Goal: Task Accomplishment & Management: Use online tool/utility

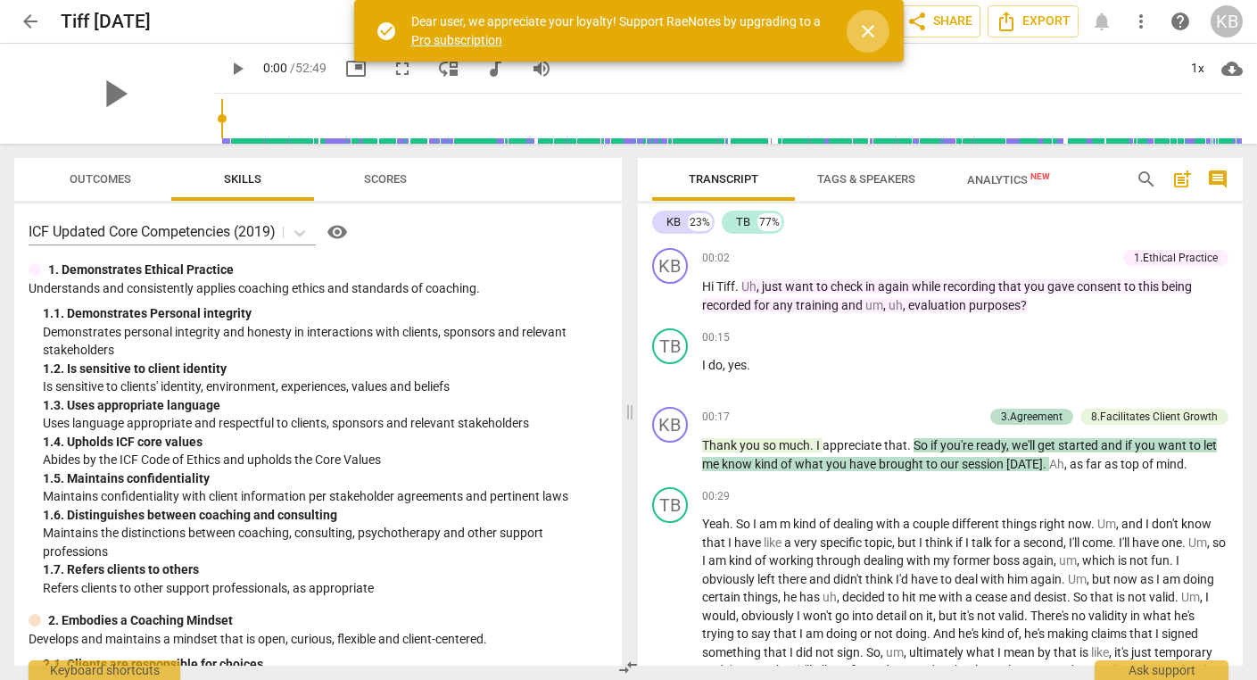
click at [869, 32] on span "close" at bounding box center [867, 31] width 21 height 21
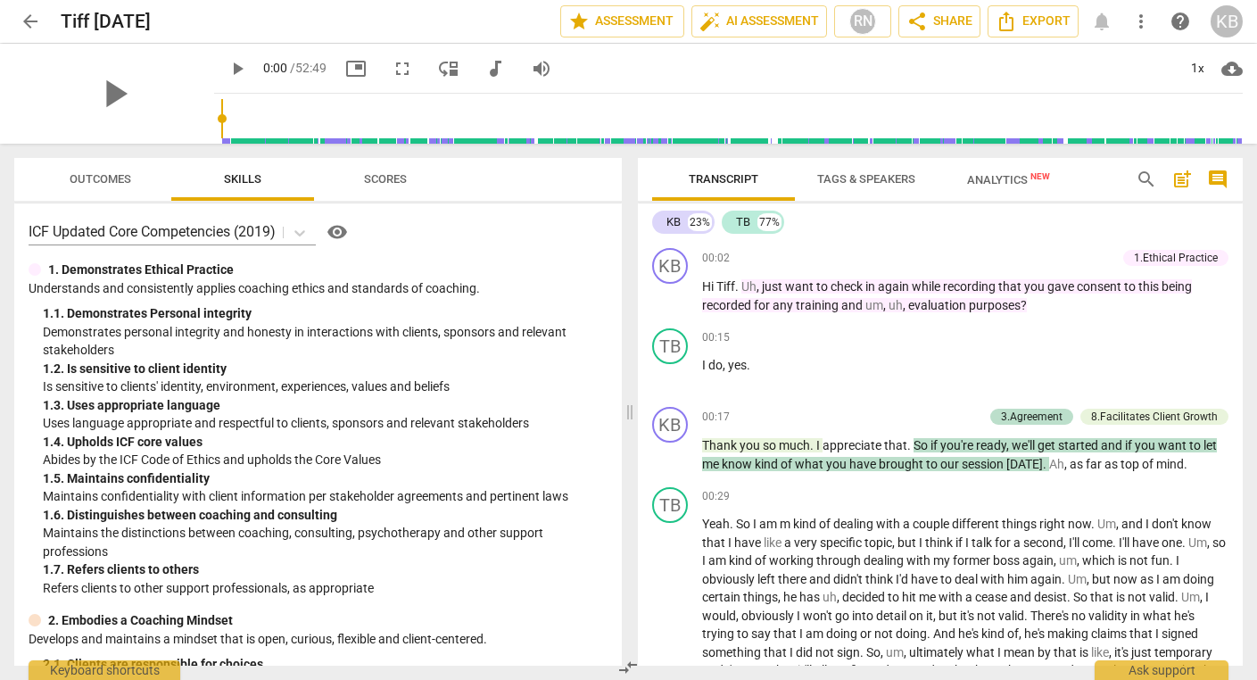
click at [1143, 24] on span "more_vert" at bounding box center [1140, 21] width 21 height 21
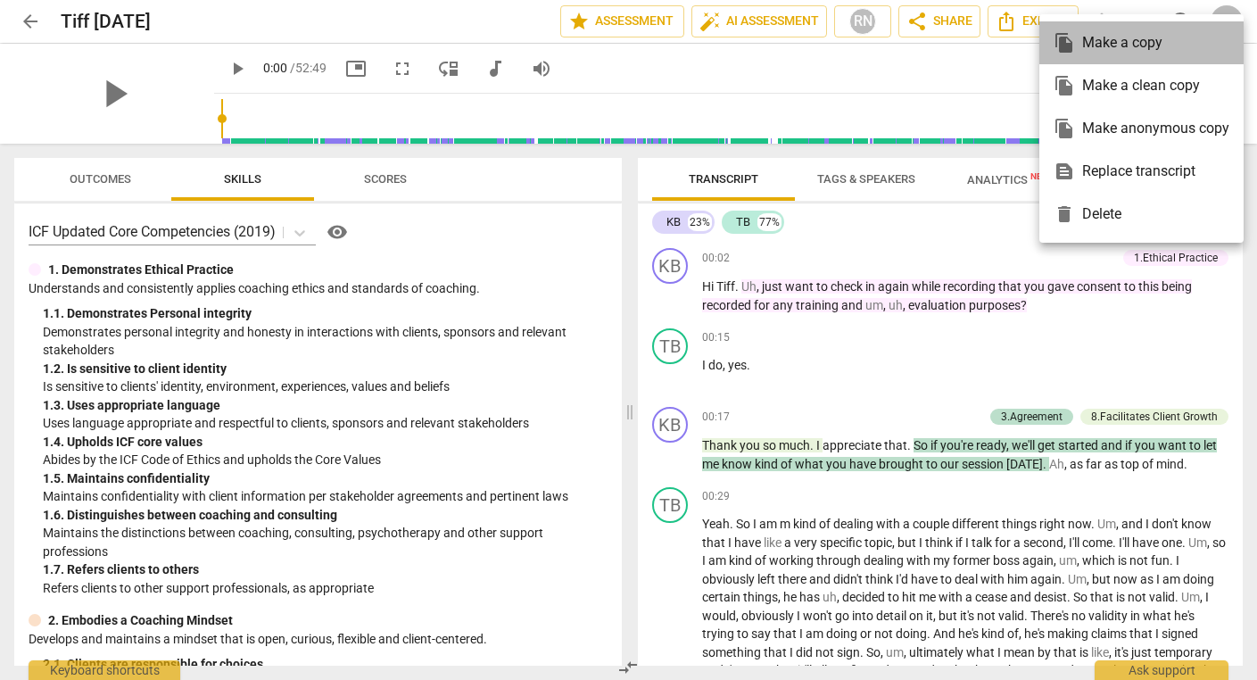
click at [1143, 24] on div "file_copy Make a copy" at bounding box center [1141, 42] width 176 height 43
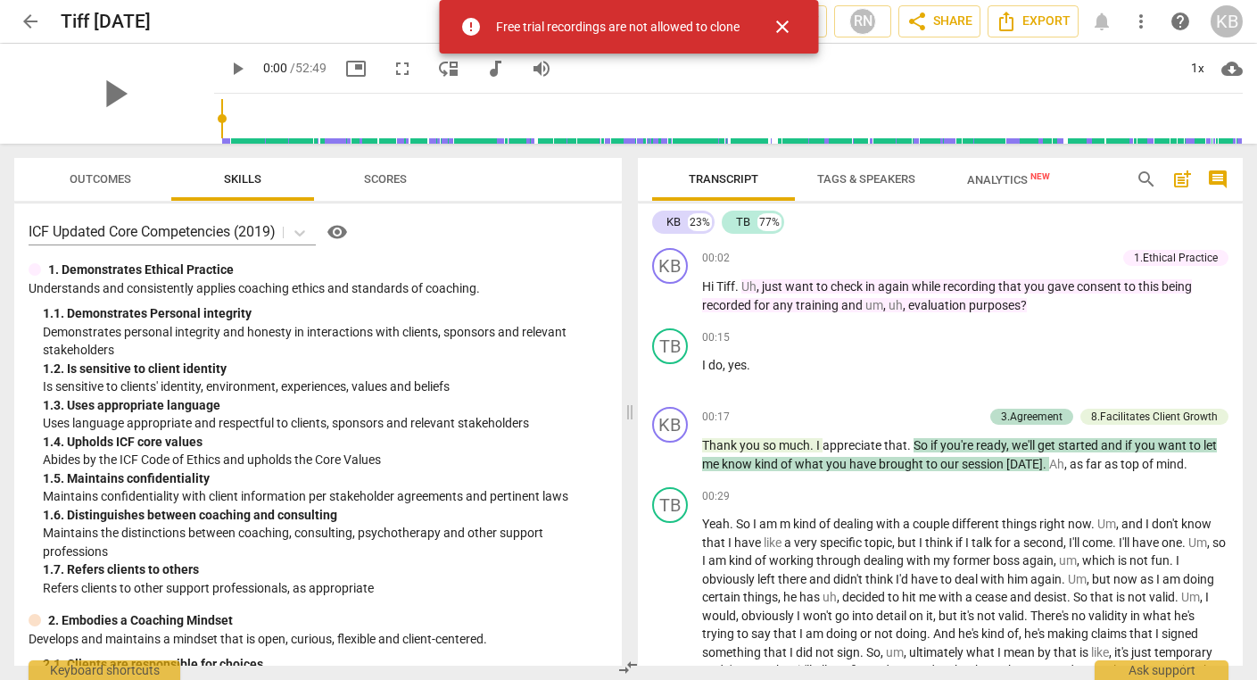
click at [782, 25] on span "close" at bounding box center [781, 26] width 21 height 21
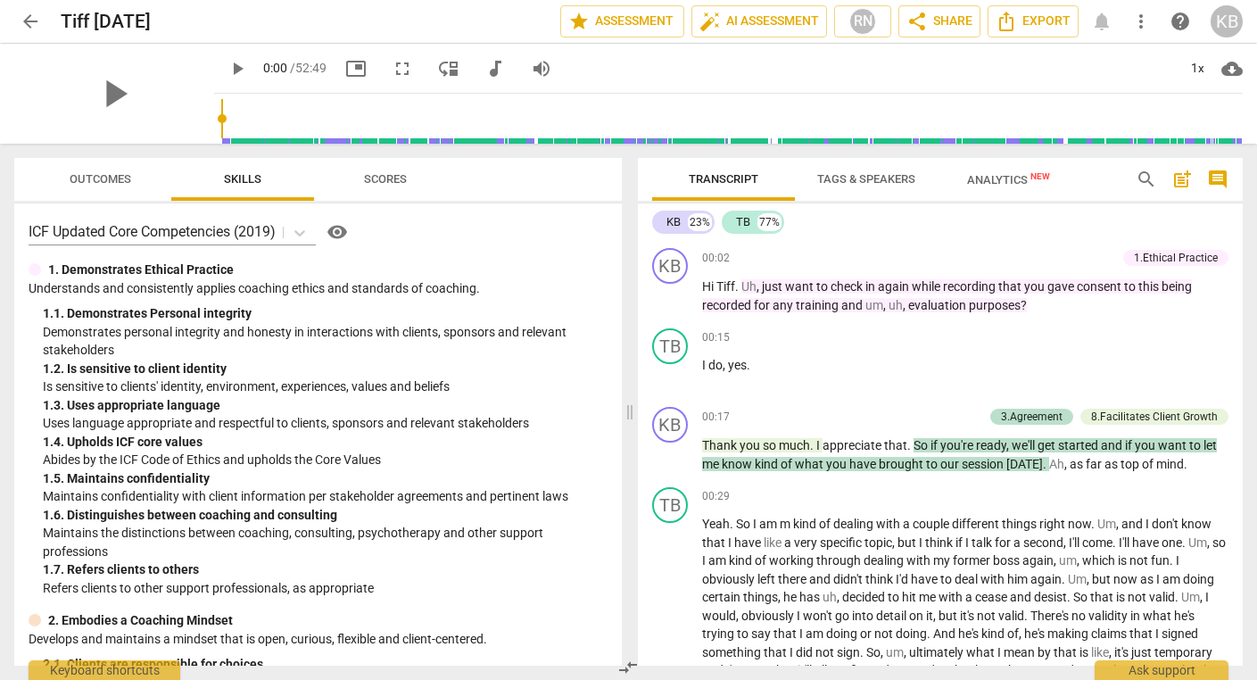
click at [28, 23] on span "arrow_back" at bounding box center [30, 21] width 21 height 21
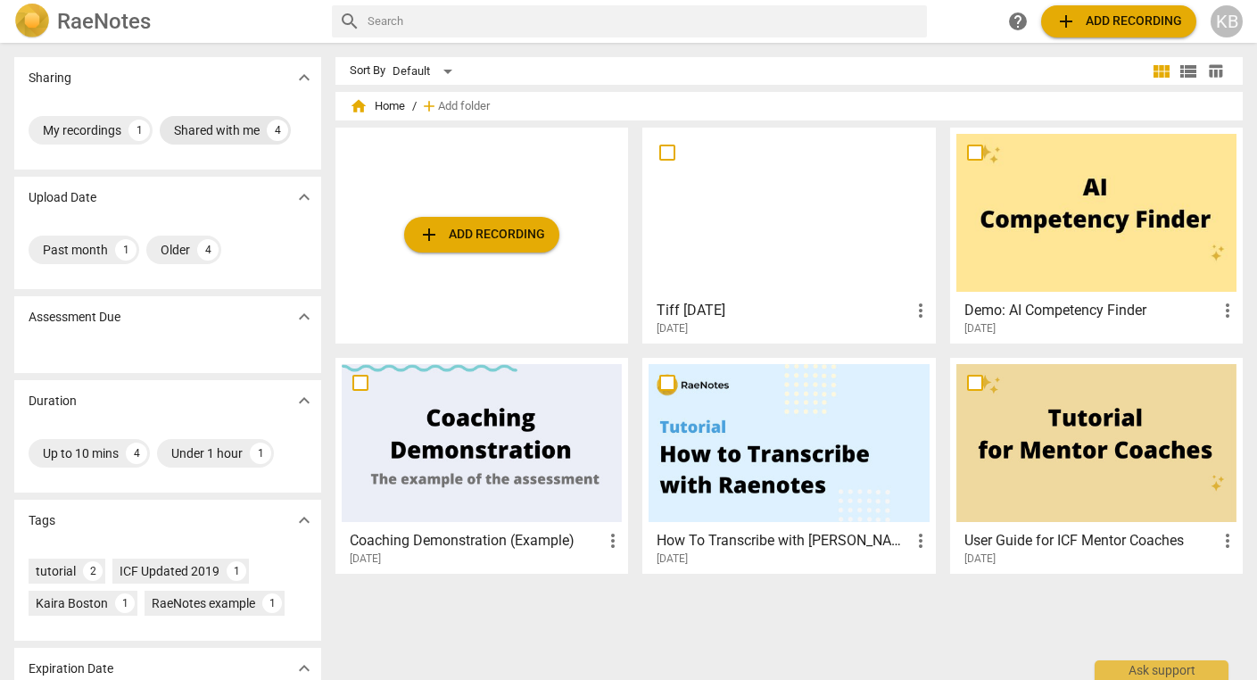
click at [202, 129] on div "Shared with me" at bounding box center [217, 130] width 86 height 18
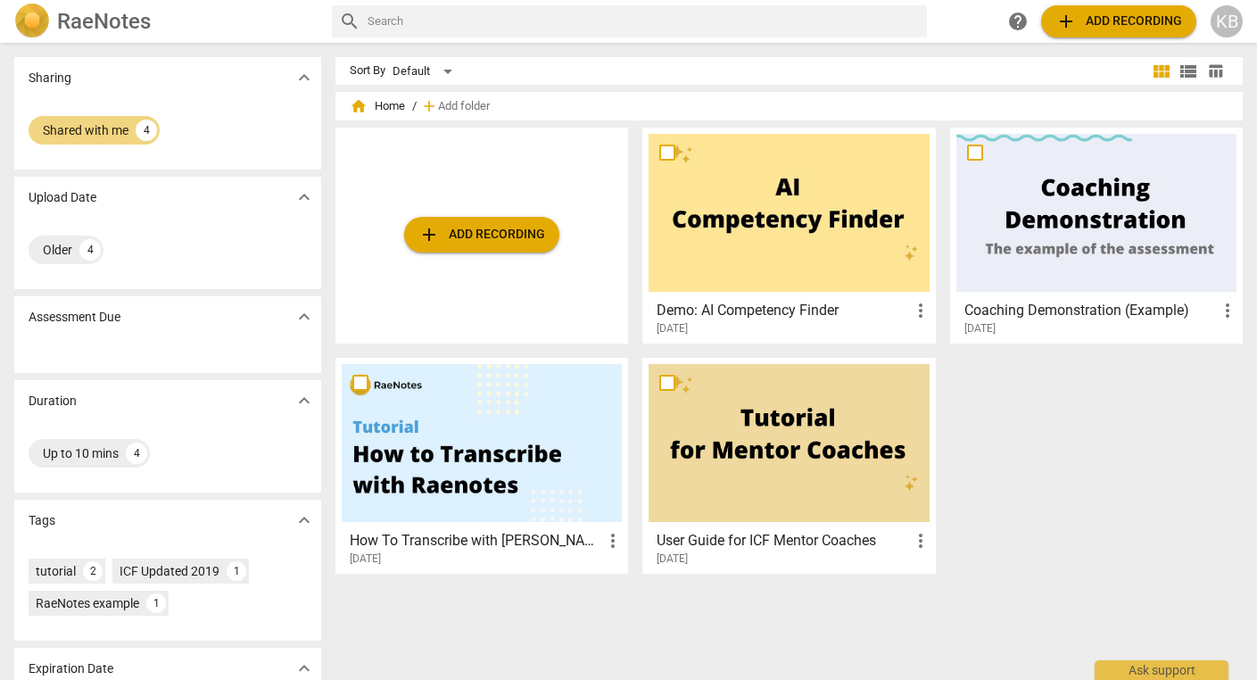
click at [78, 23] on h2 "RaeNotes" at bounding box center [104, 21] width 94 height 25
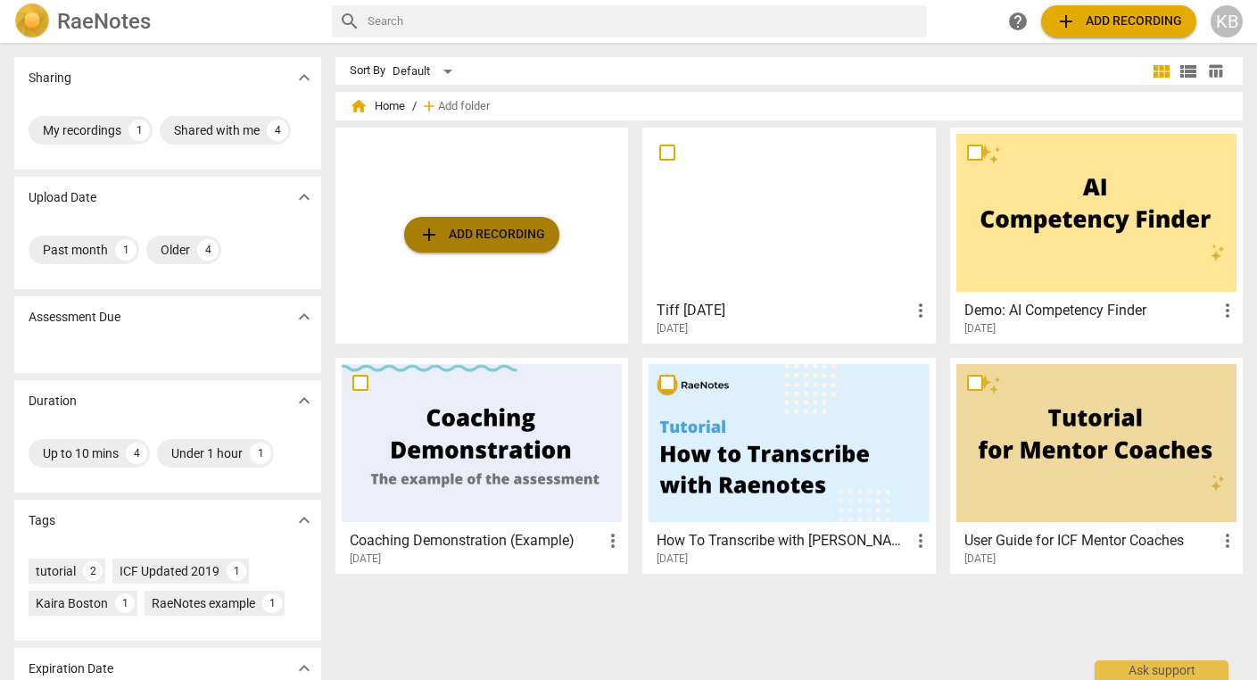
click at [467, 232] on span "add Add recording" at bounding box center [481, 234] width 127 height 21
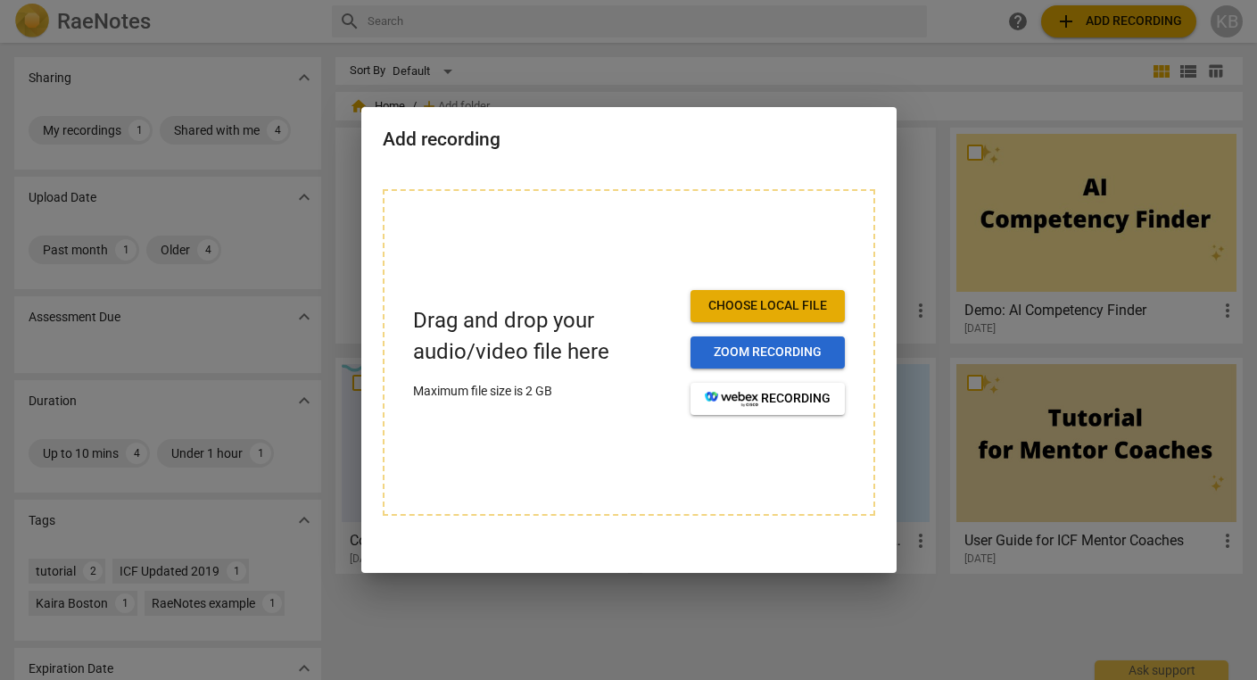
click at [756, 354] on span "Zoom recording" at bounding box center [768, 352] width 126 height 18
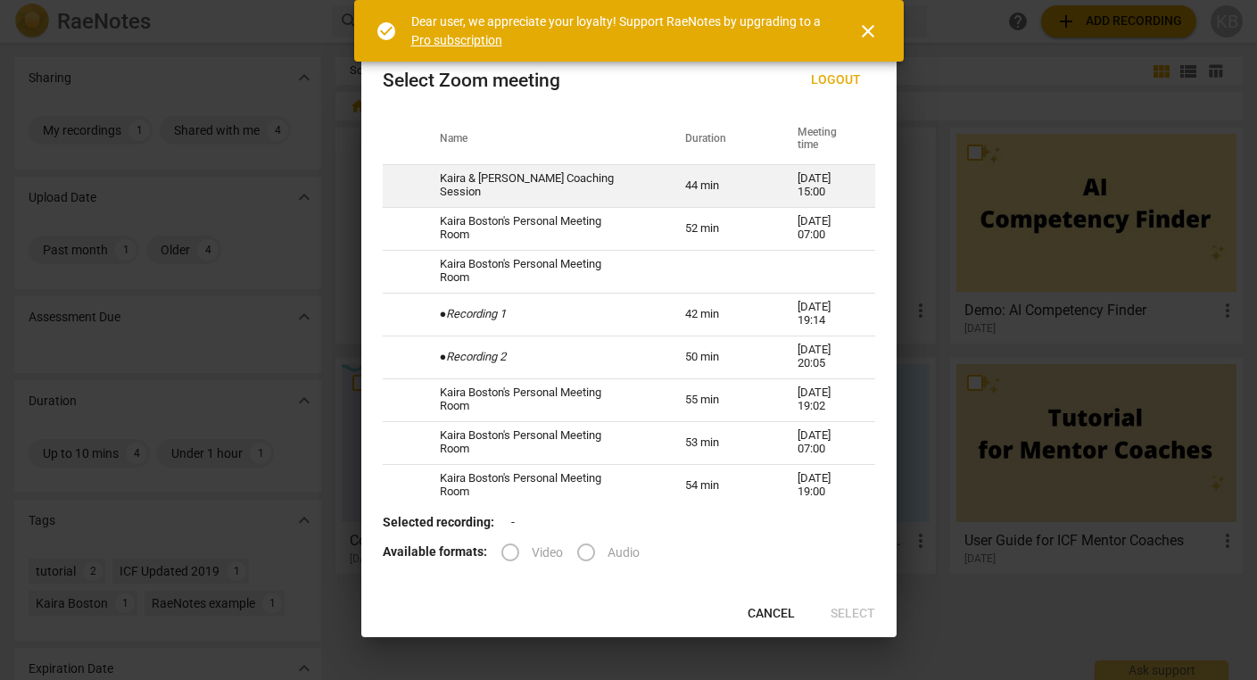
click at [549, 182] on td "Kaira & [PERSON_NAME] Coaching Session" at bounding box center [541, 185] width 246 height 43
radio input "true"
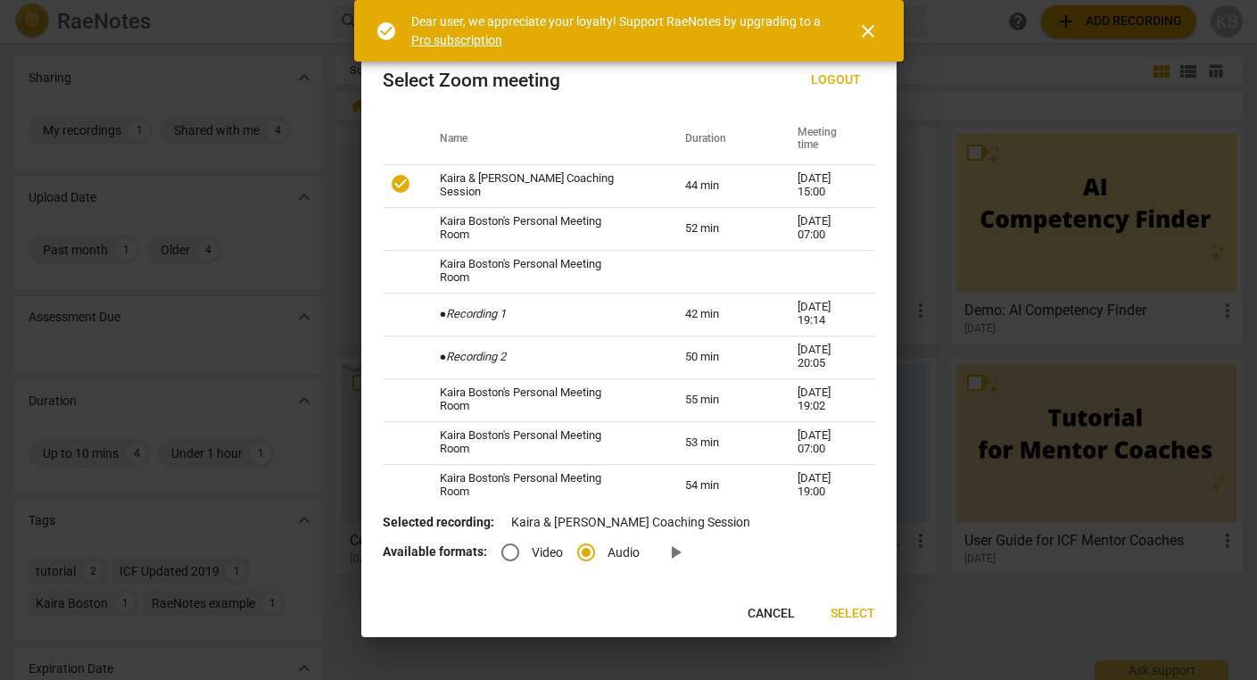
click at [853, 610] on span "Select" at bounding box center [852, 614] width 45 height 18
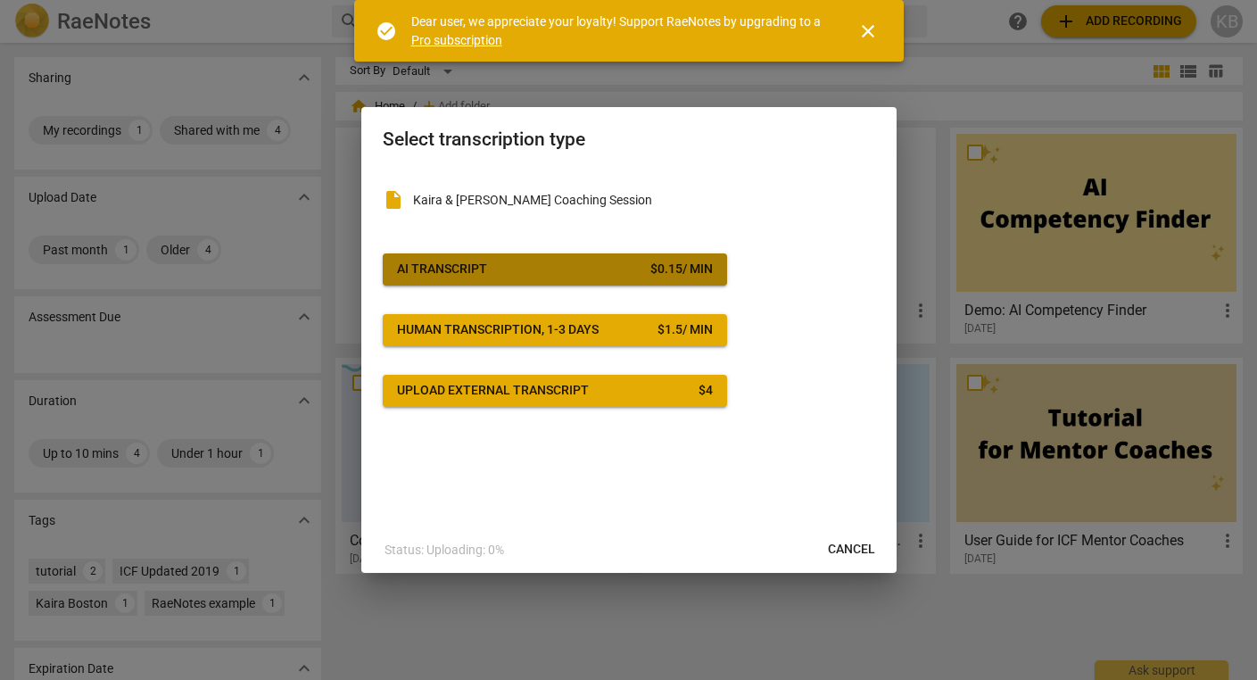
click at [622, 266] on span "AI Transcript $ 0.15 / min" at bounding box center [555, 269] width 316 height 18
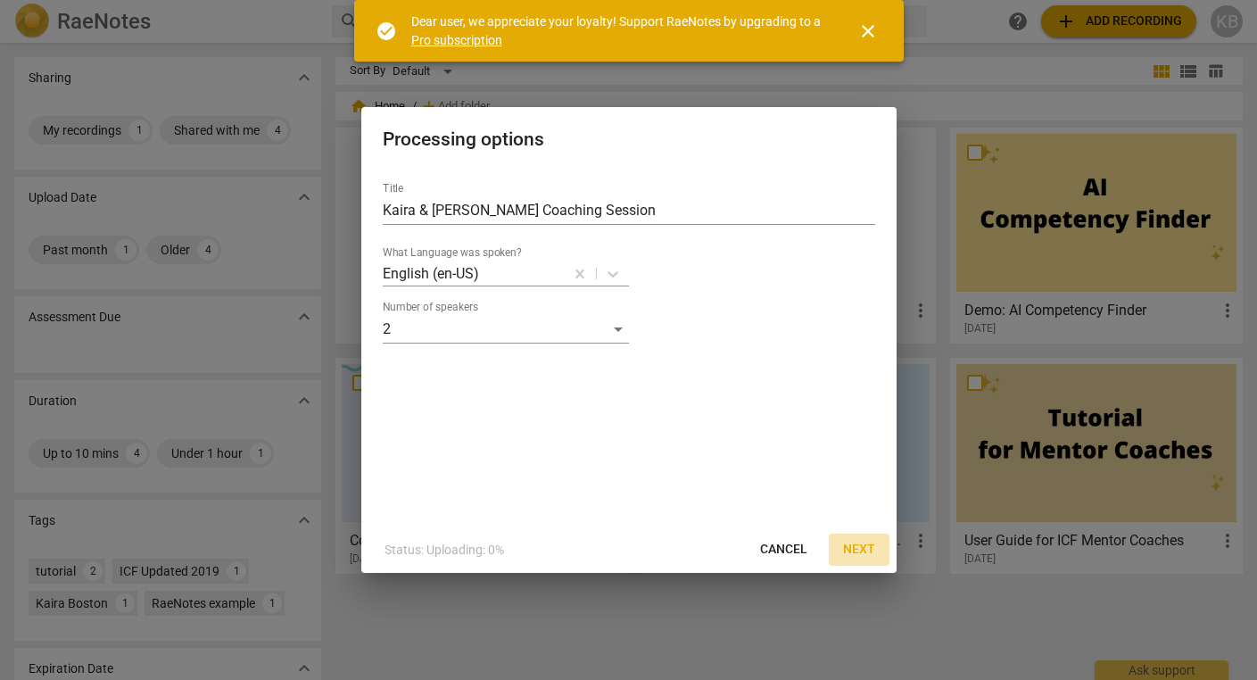
click at [864, 549] on span "Next" at bounding box center [859, 549] width 32 height 18
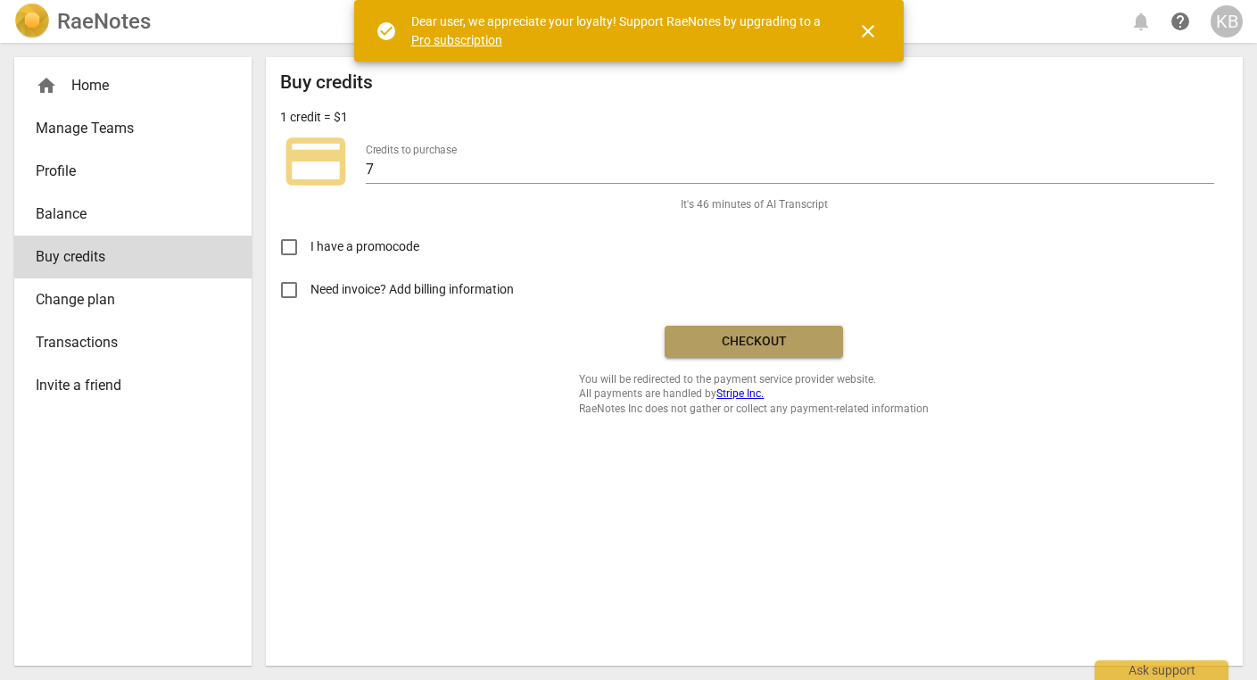
click at [731, 342] on span "Checkout" at bounding box center [754, 342] width 150 height 18
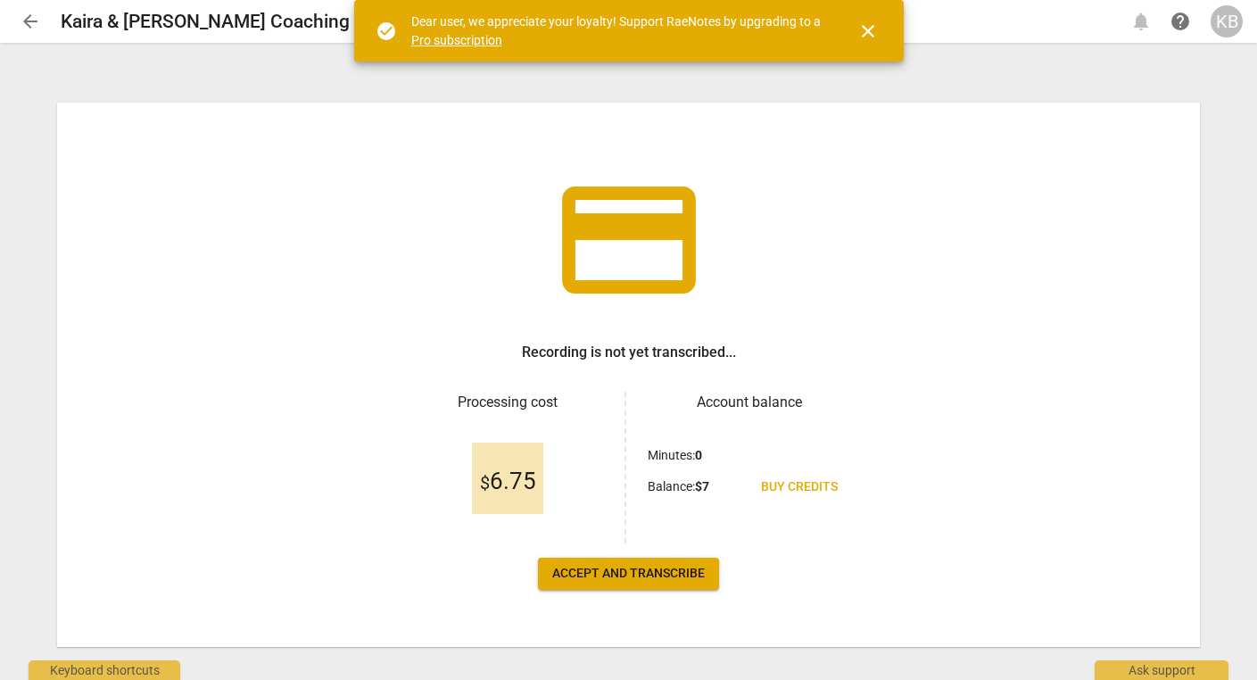
click at [870, 28] on span "close" at bounding box center [867, 31] width 21 height 21
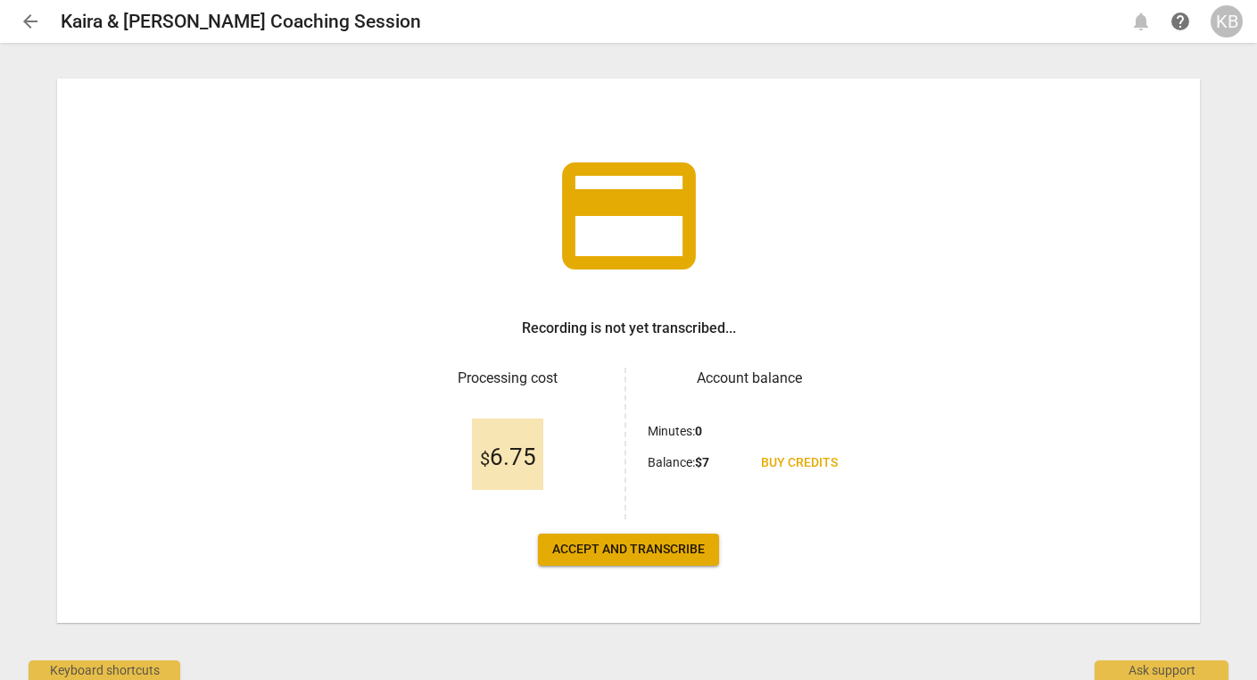
scroll to position [24, 0]
click at [636, 550] on span "Accept and transcribe" at bounding box center [628, 549] width 153 height 18
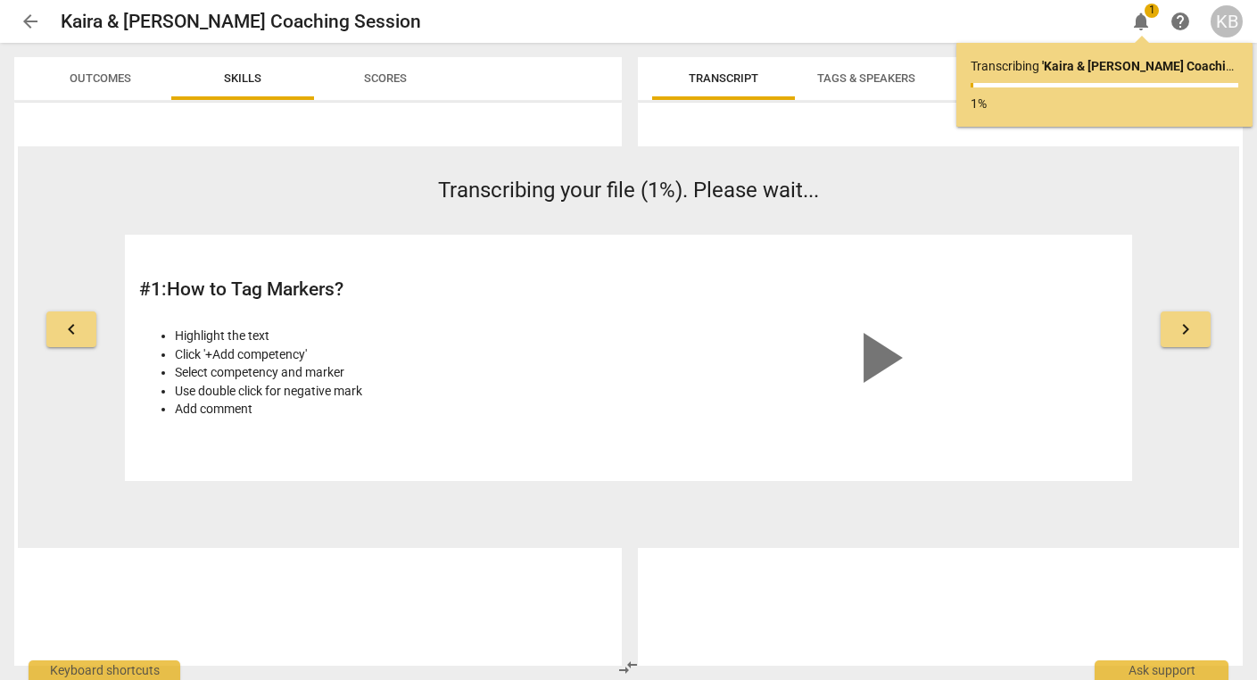
scroll to position [0, 0]
click at [1186, 333] on span "keyboard_arrow_right" at bounding box center [1185, 328] width 21 height 21
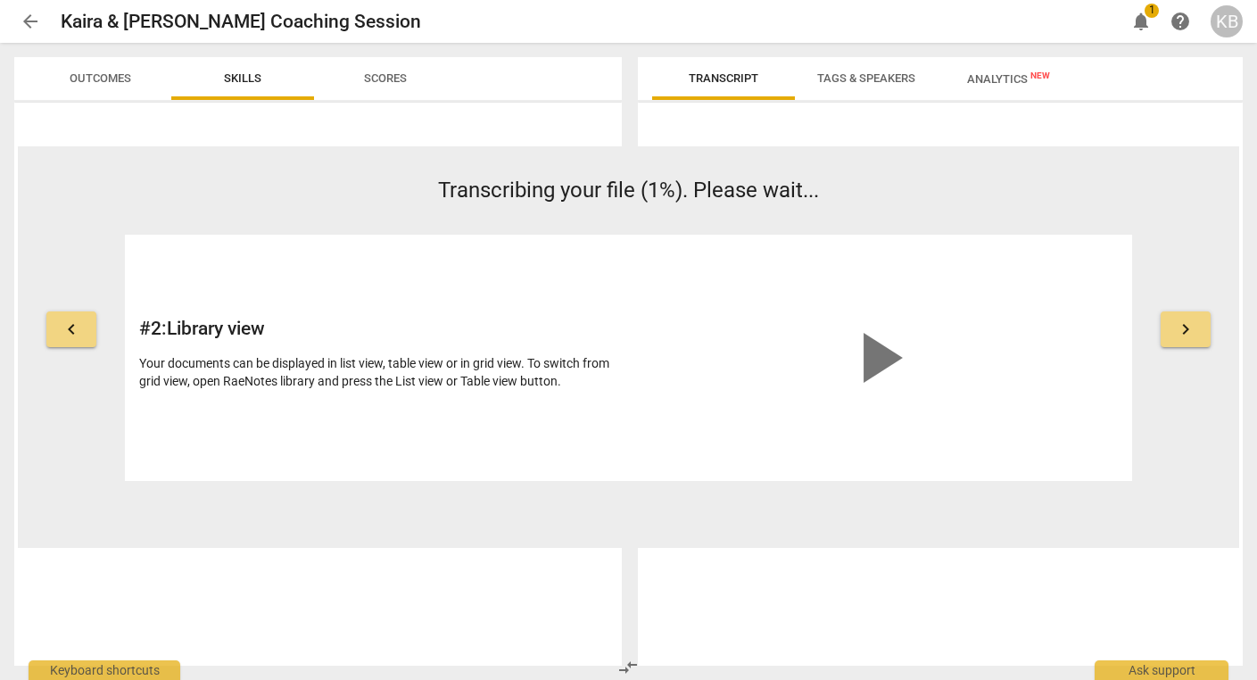
click at [82, 328] on button "keyboard_arrow_left" at bounding box center [71, 329] width 50 height 36
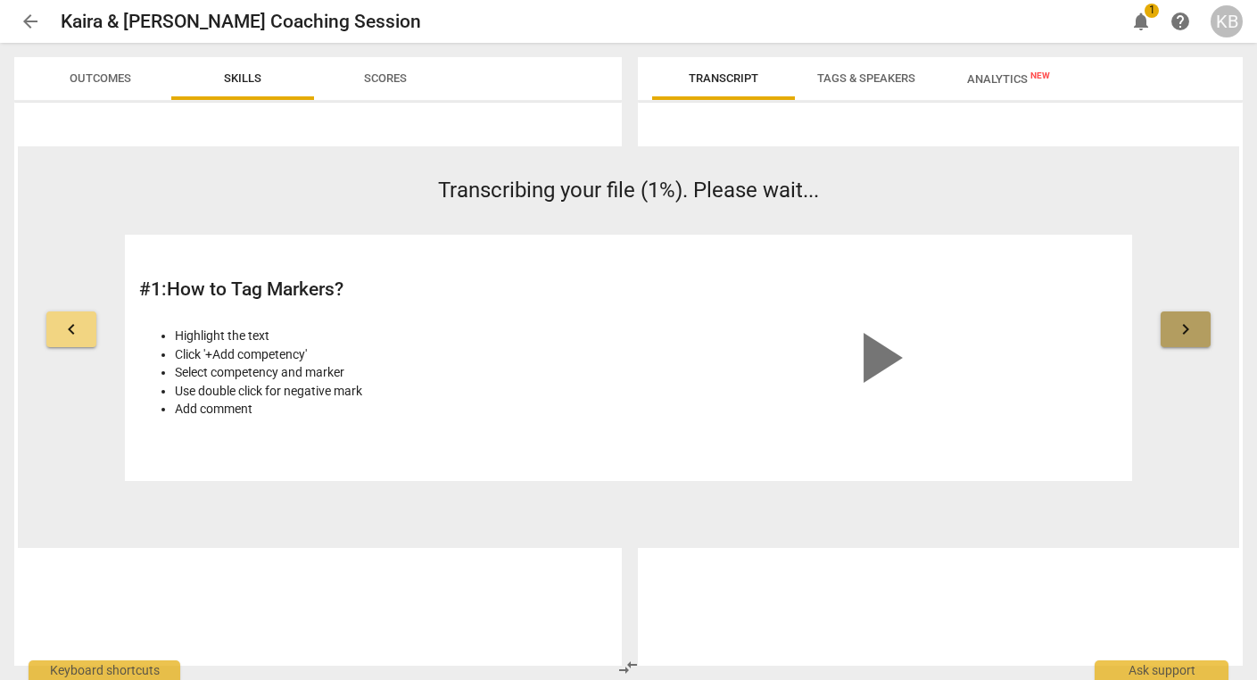
click at [1181, 326] on span "keyboard_arrow_right" at bounding box center [1185, 328] width 21 height 21
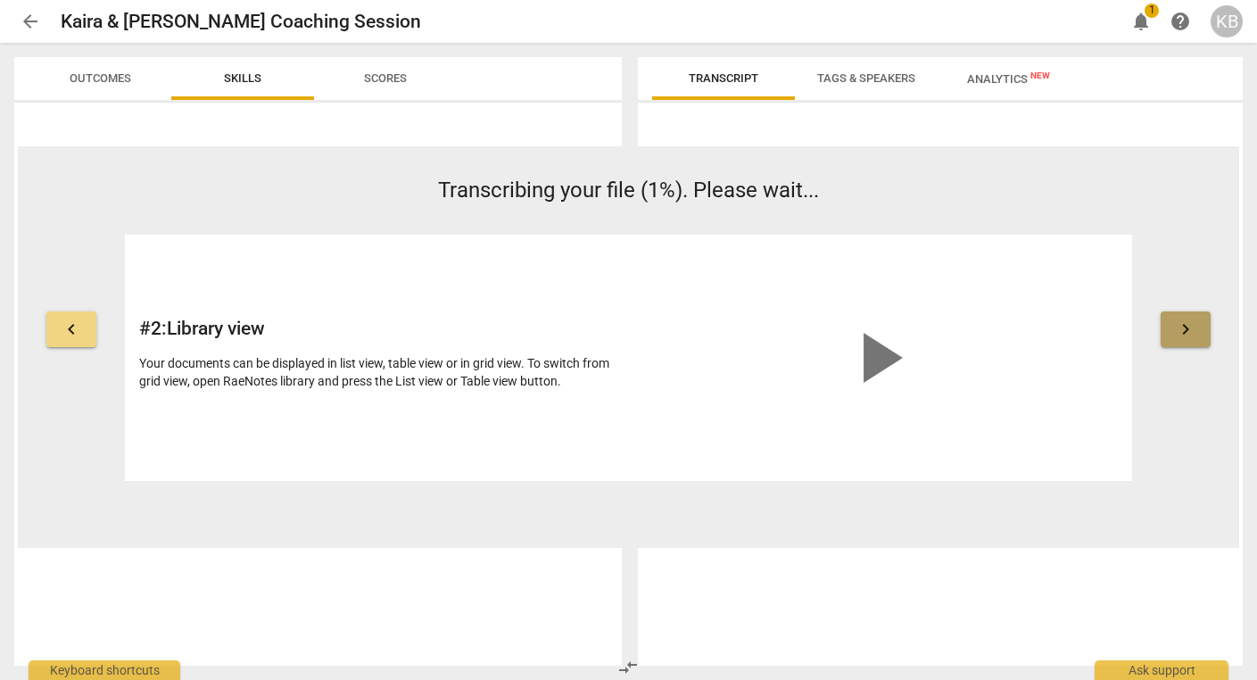
click at [1195, 330] on span "keyboard_arrow_right" at bounding box center [1185, 328] width 21 height 21
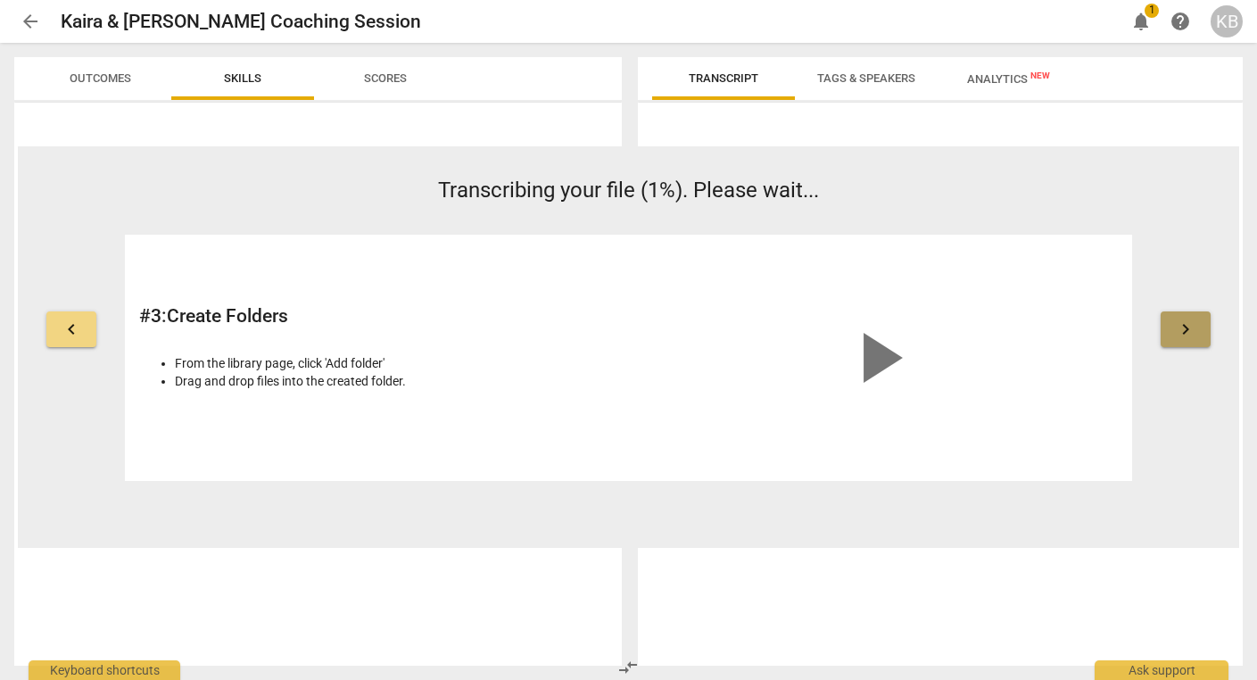
click at [1192, 331] on span "keyboard_arrow_right" at bounding box center [1185, 328] width 21 height 21
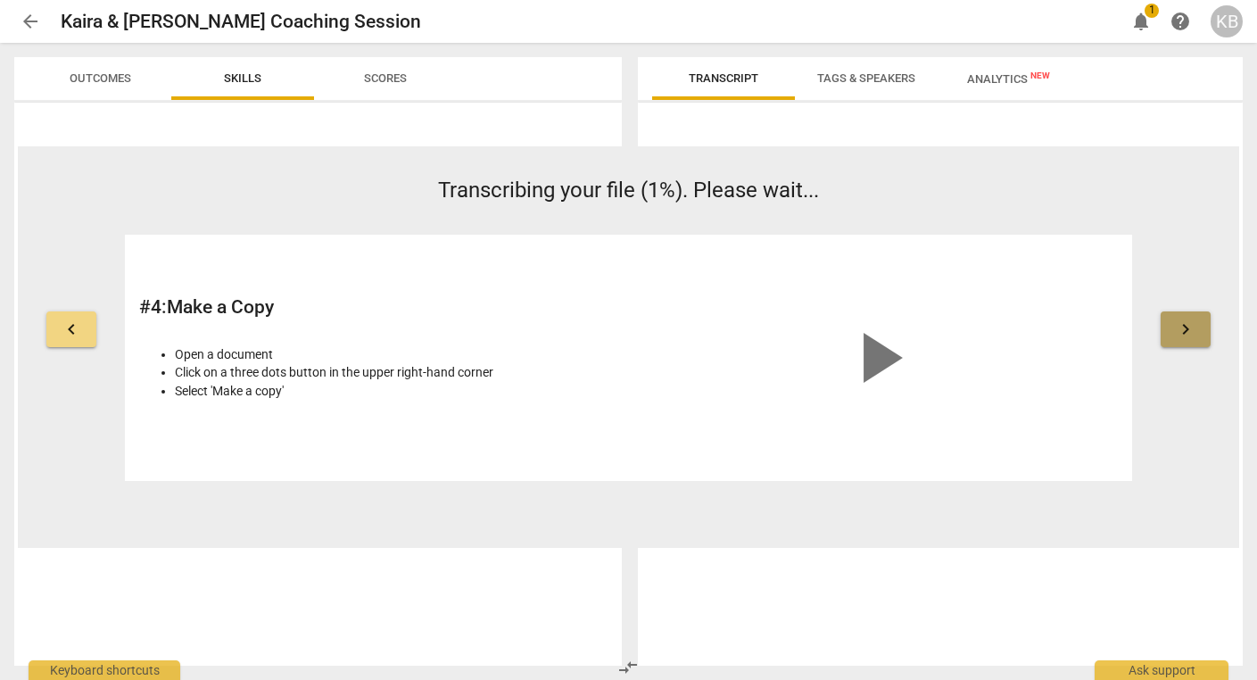
click at [1191, 331] on span "keyboard_arrow_right" at bounding box center [1185, 328] width 21 height 21
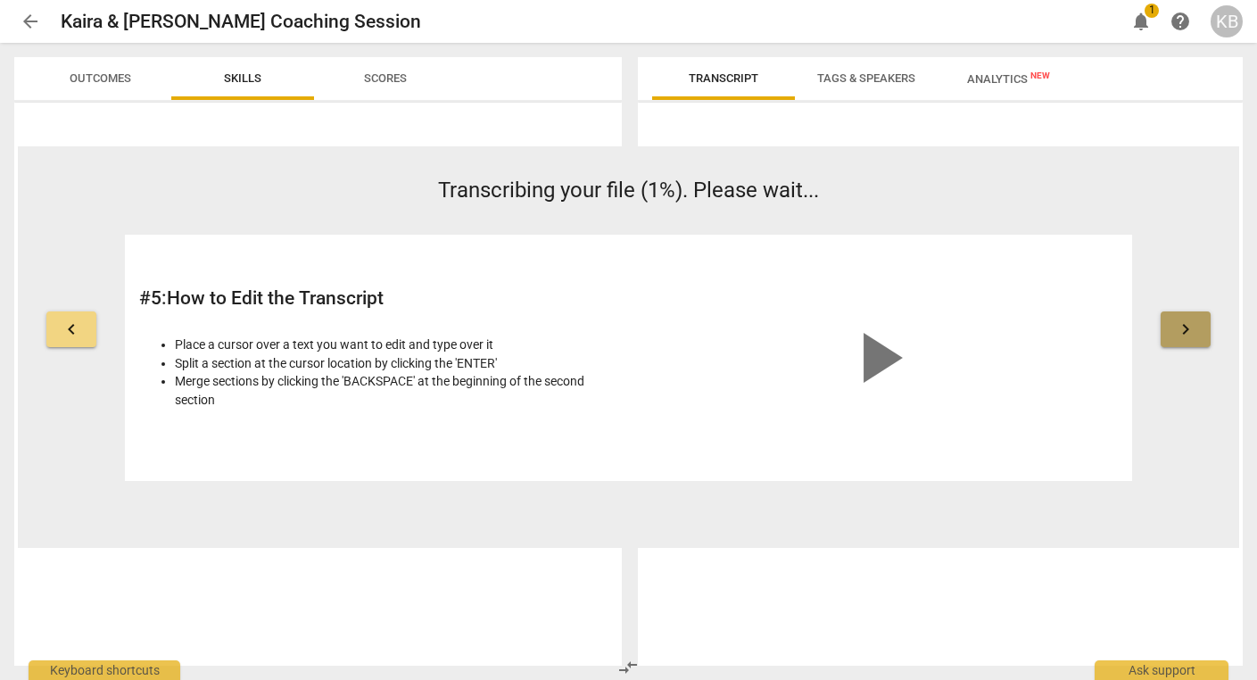
click at [1182, 342] on button "keyboard_arrow_right" at bounding box center [1185, 329] width 50 height 36
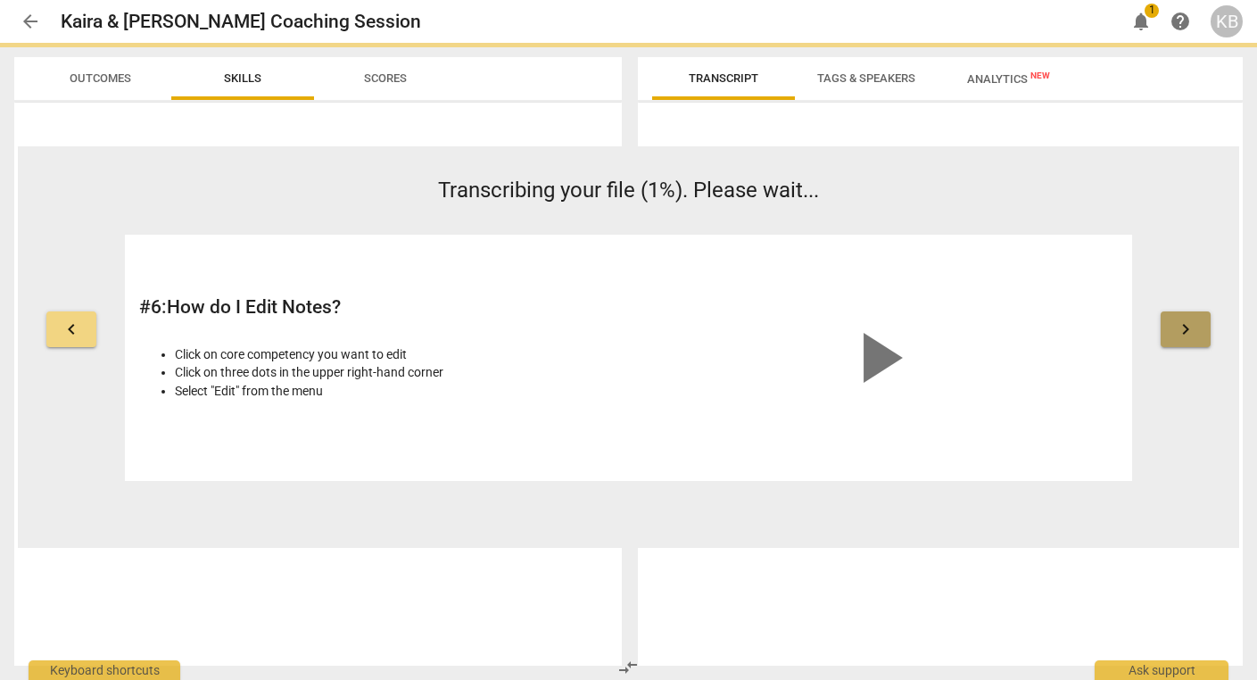
click at [1182, 342] on button "keyboard_arrow_right" at bounding box center [1185, 329] width 50 height 36
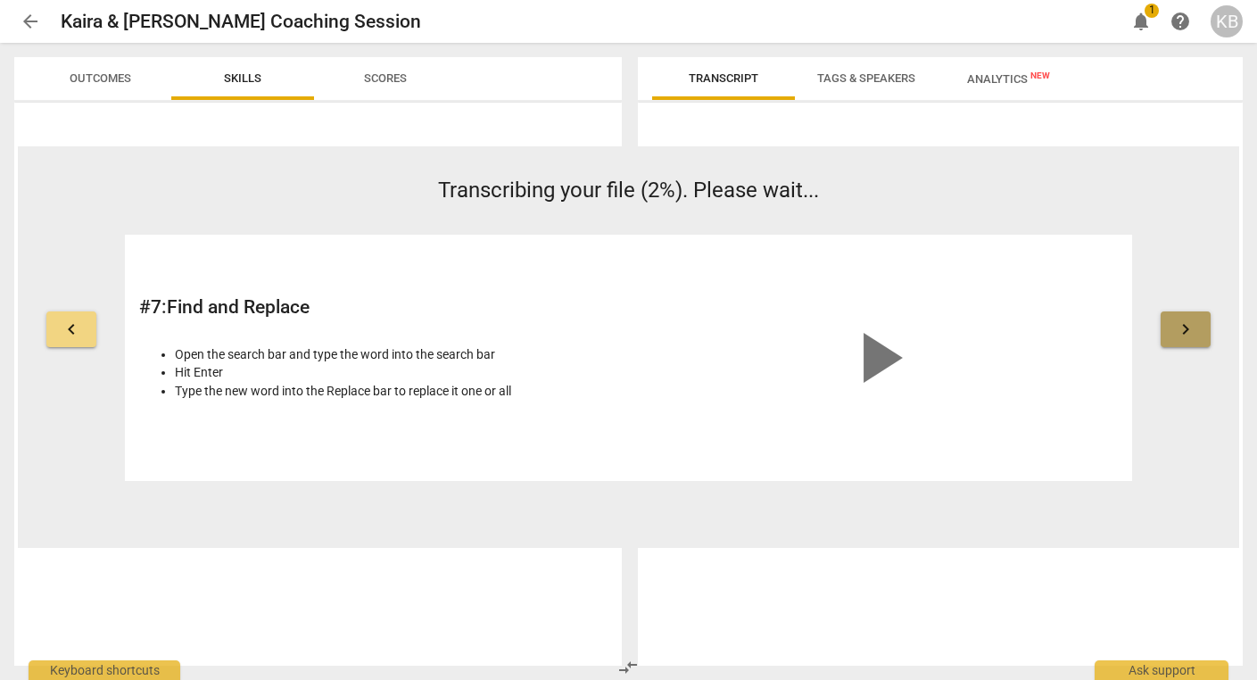
click at [1182, 335] on span "keyboard_arrow_right" at bounding box center [1185, 328] width 21 height 21
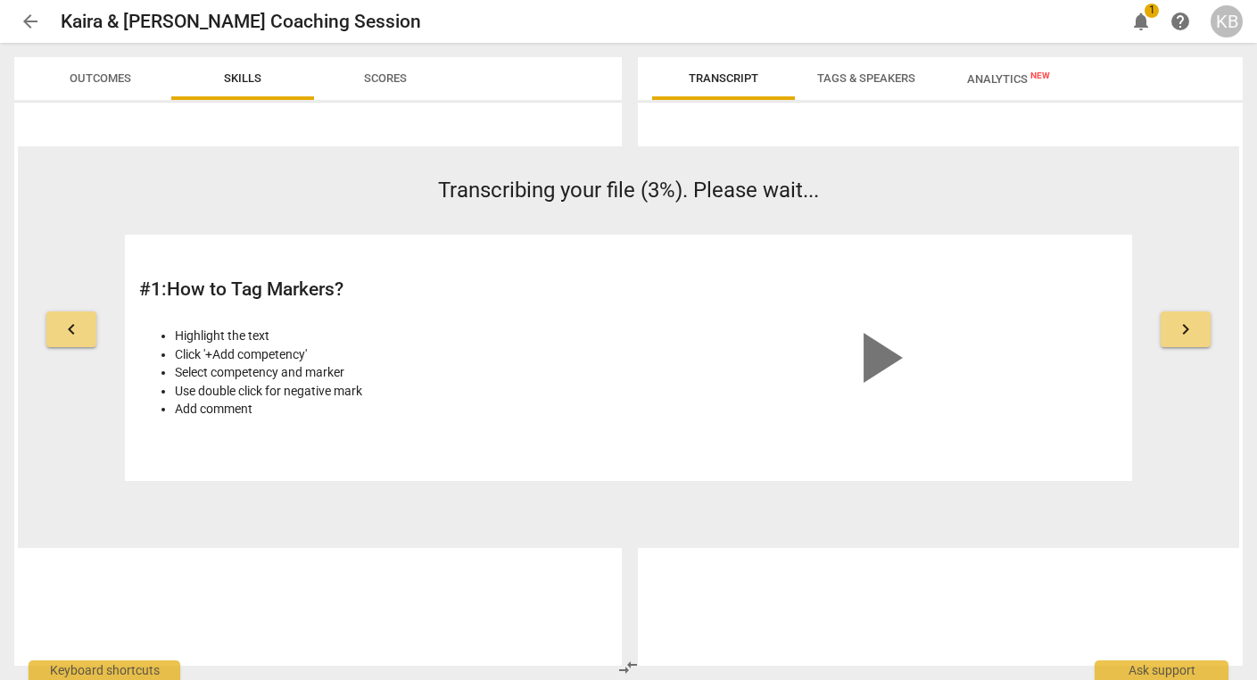
click at [1143, 23] on span "notifications" at bounding box center [1140, 21] width 21 height 21
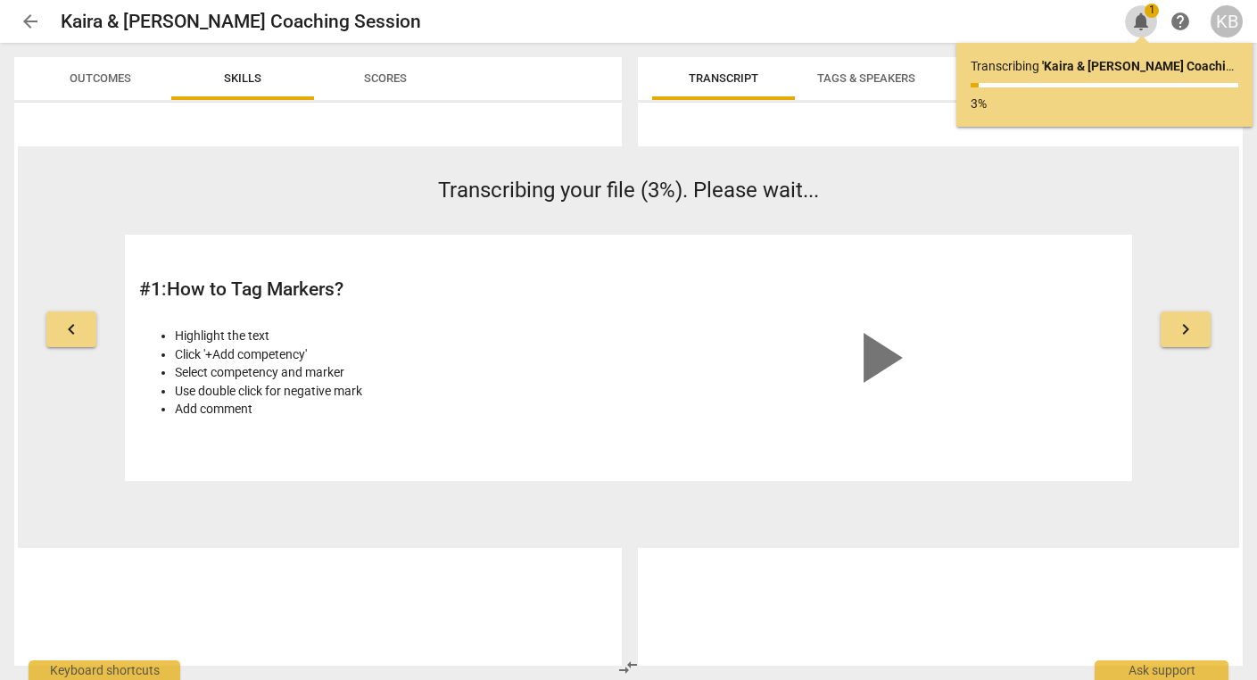
click at [1143, 23] on span "notifications" at bounding box center [1140, 21] width 21 height 21
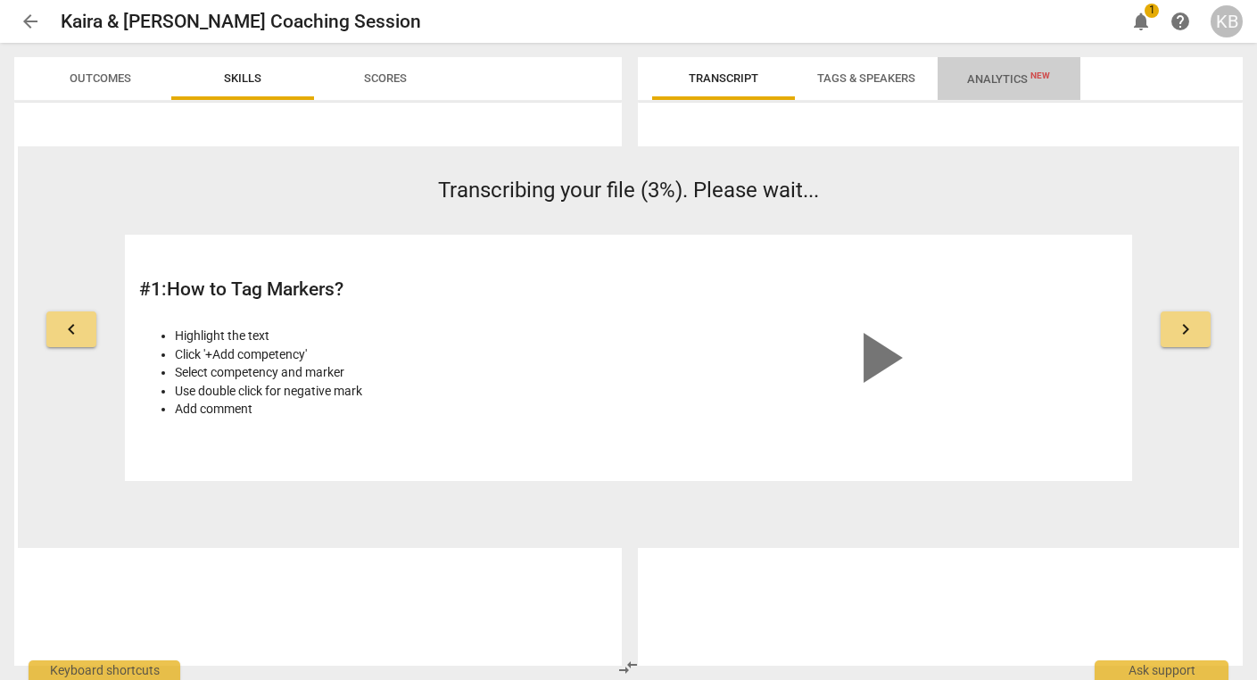
click at [1016, 77] on span "Analytics New" at bounding box center [1008, 78] width 83 height 13
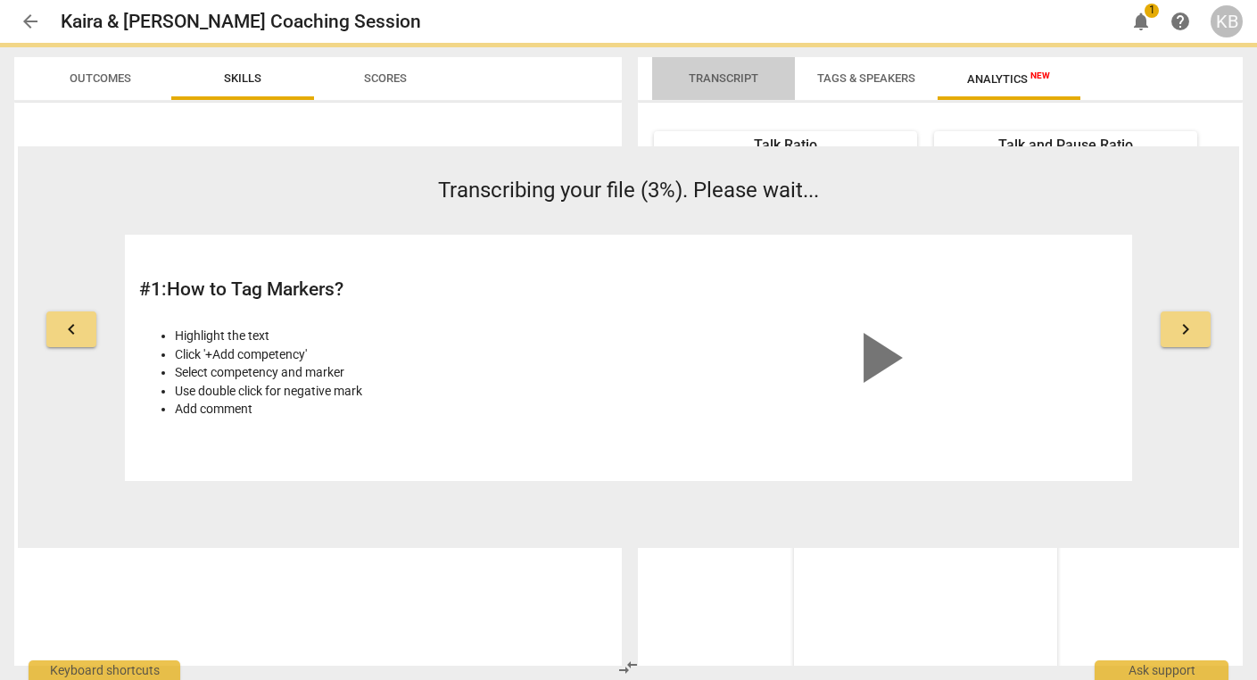
click at [702, 78] on span "Transcript" at bounding box center [724, 77] width 70 height 13
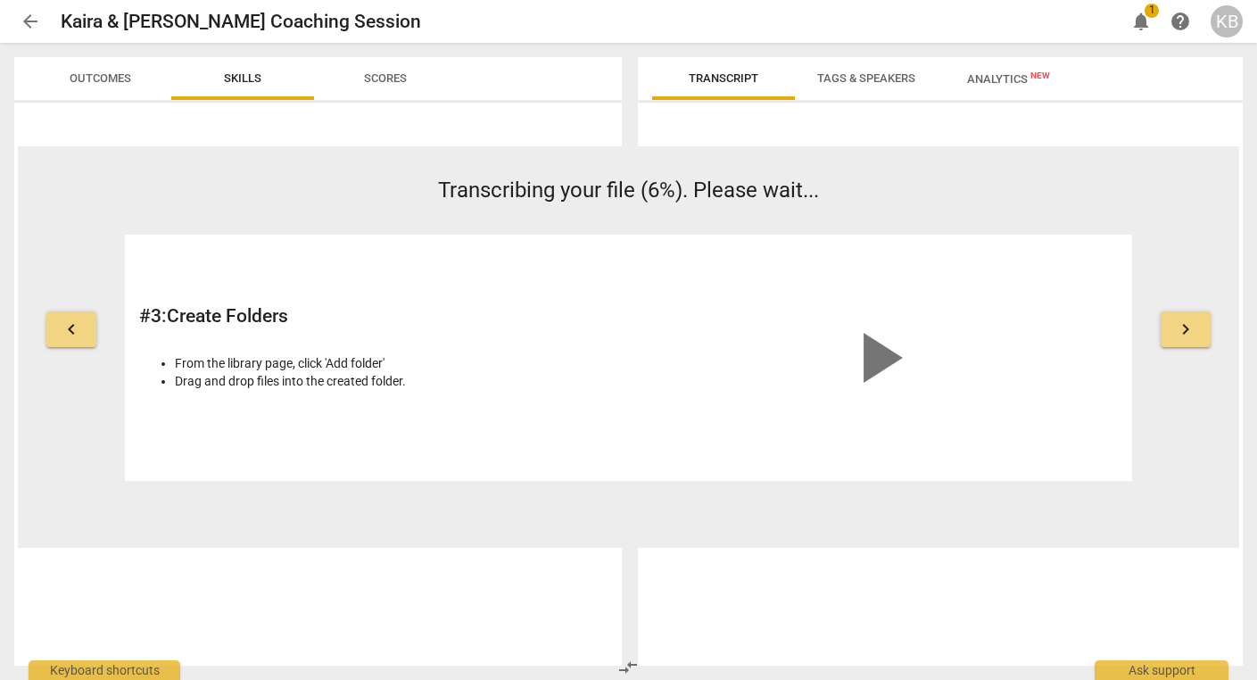
click at [93, 87] on span "Outcomes" at bounding box center [100, 79] width 104 height 24
click at [400, 73] on span "Scores" at bounding box center [385, 77] width 43 height 13
click at [253, 80] on span "Skills" at bounding box center [242, 77] width 37 height 13
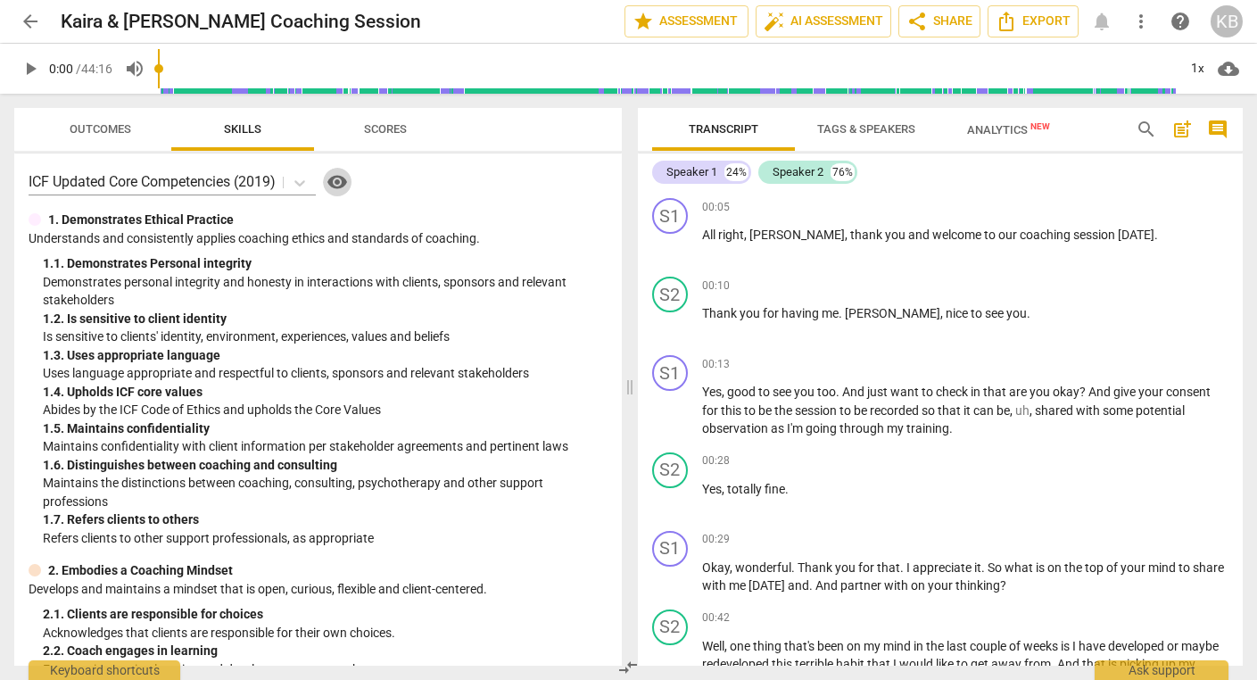
click at [345, 183] on span "visibility" at bounding box center [336, 181] width 21 height 21
click at [705, 176] on div "Speaker 1" at bounding box center [691, 172] width 51 height 18
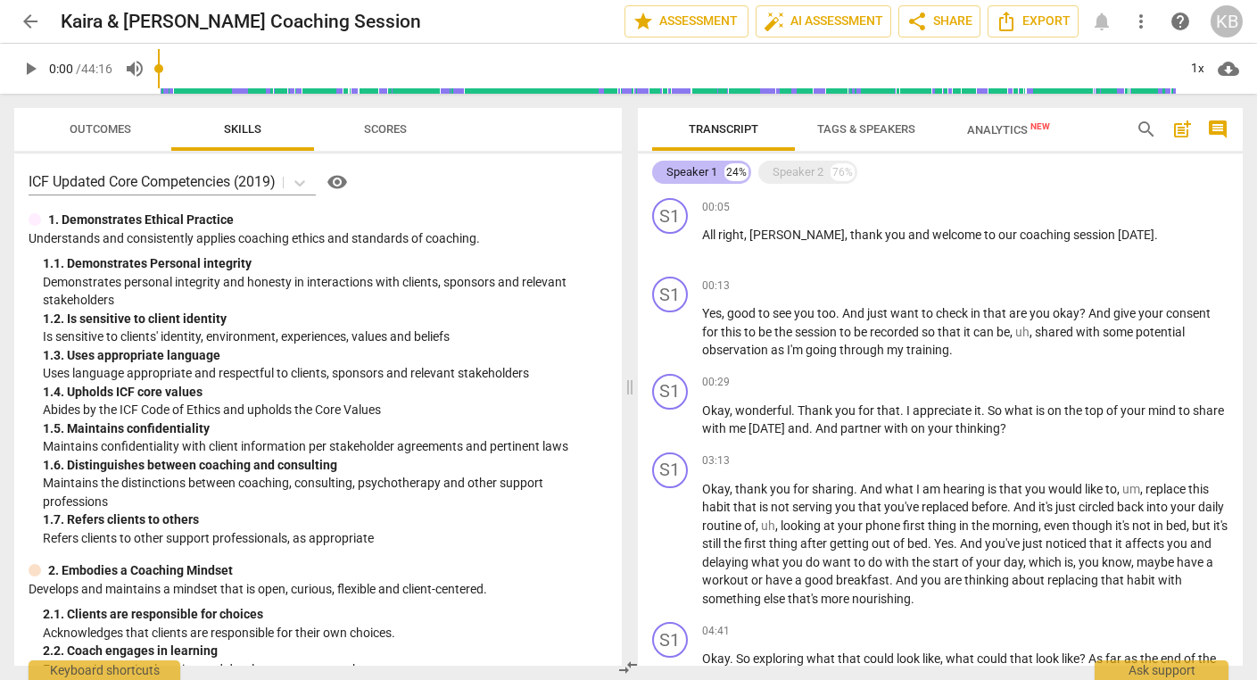
click at [729, 169] on div "24%" at bounding box center [736, 172] width 24 height 18
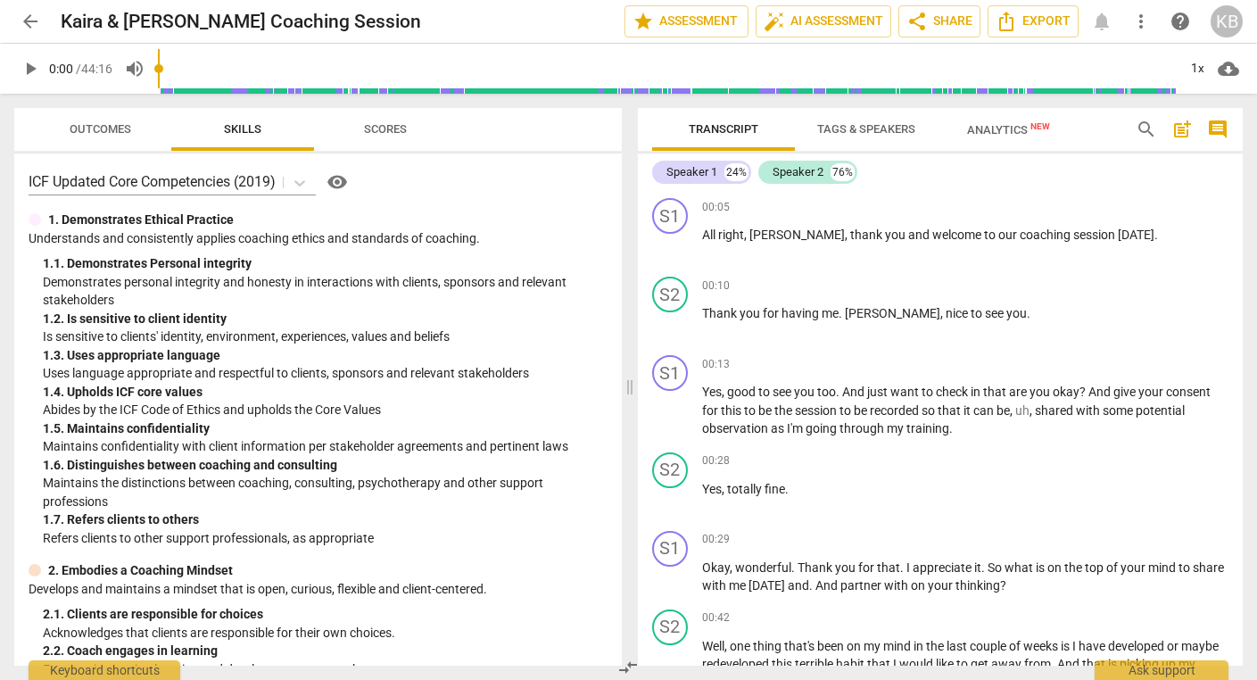
click at [996, 131] on span "Analytics New" at bounding box center [1008, 129] width 83 height 13
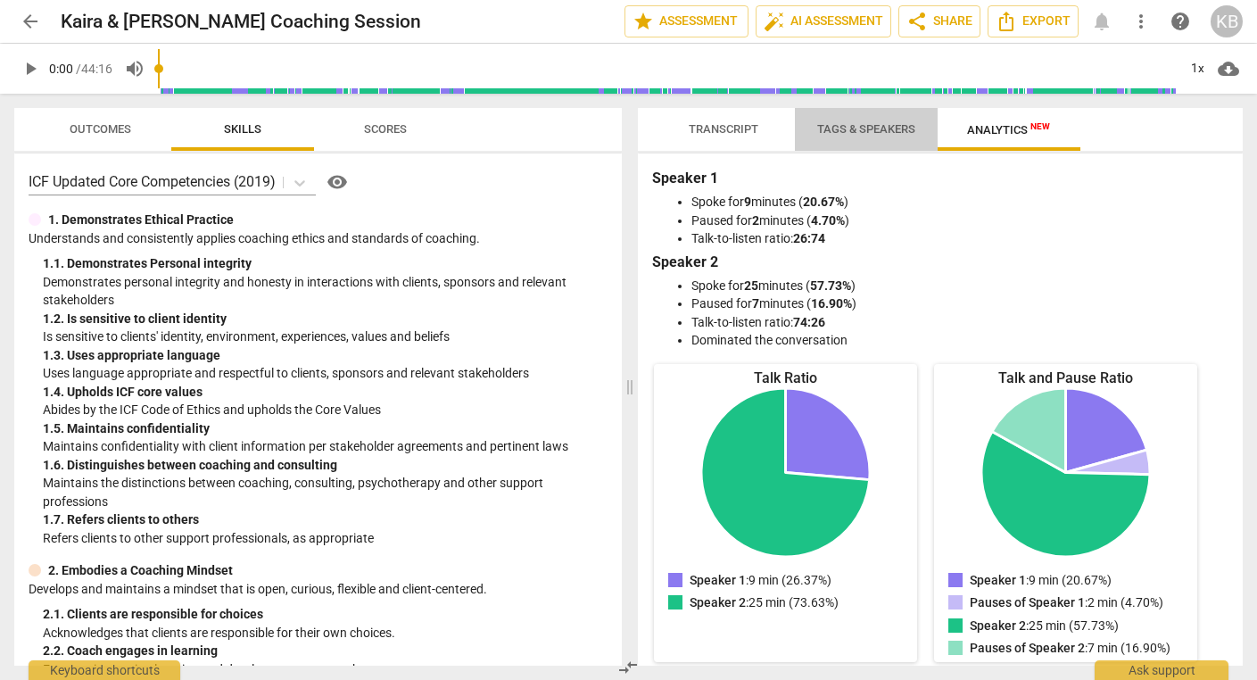
click at [851, 128] on span "Tags & Speakers" at bounding box center [866, 128] width 98 height 13
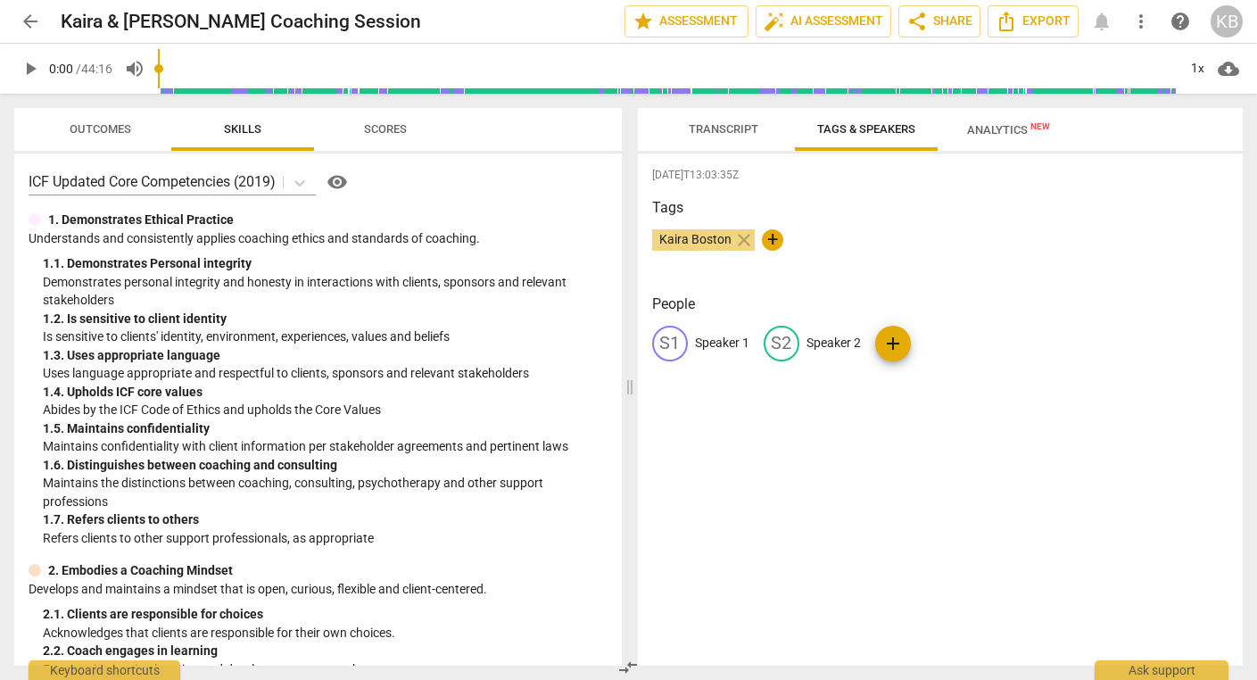
click at [720, 344] on p "Speaker 1" at bounding box center [722, 343] width 54 height 19
type input "K"
type input "Coach Kaira"
click at [932, 342] on p "Speaker 2" at bounding box center [949, 343] width 54 height 19
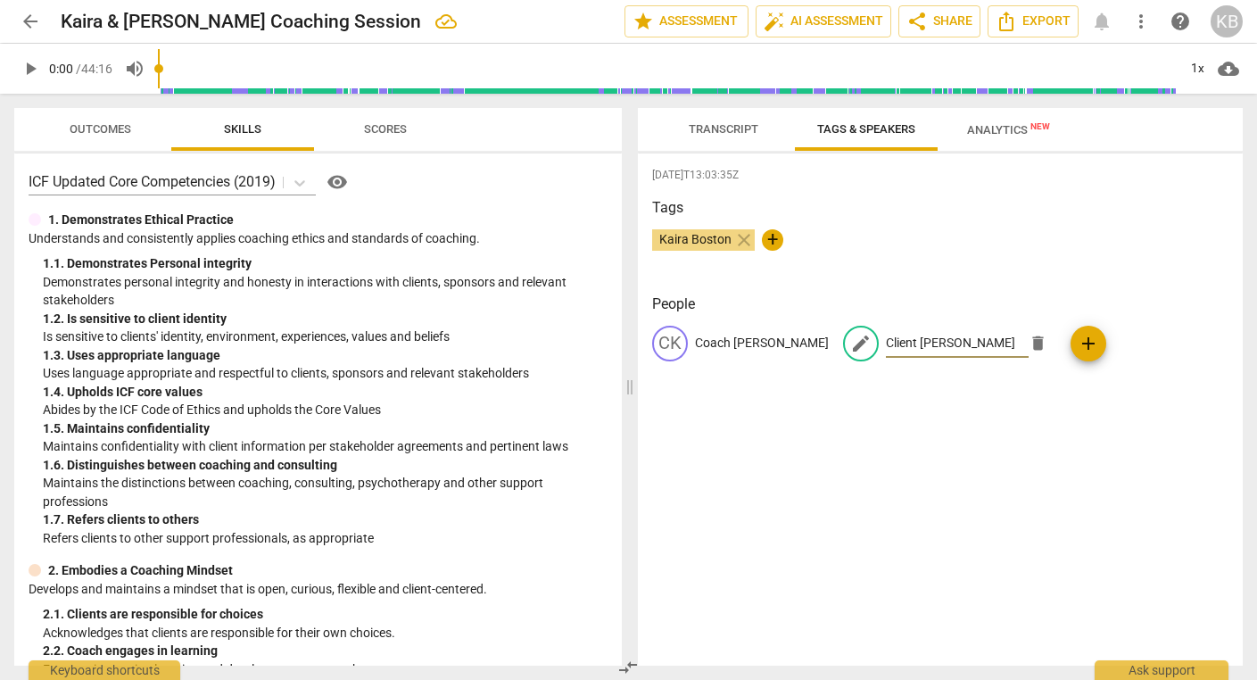
type input "Client Stephanie"
click at [929, 393] on div "2025-08-13T13:03:35Z Tags Kaira Boston close + People CK Coach Kaira edit Clien…" at bounding box center [941, 409] width 606 height 512
click at [723, 131] on span "Transcript" at bounding box center [724, 128] width 70 height 13
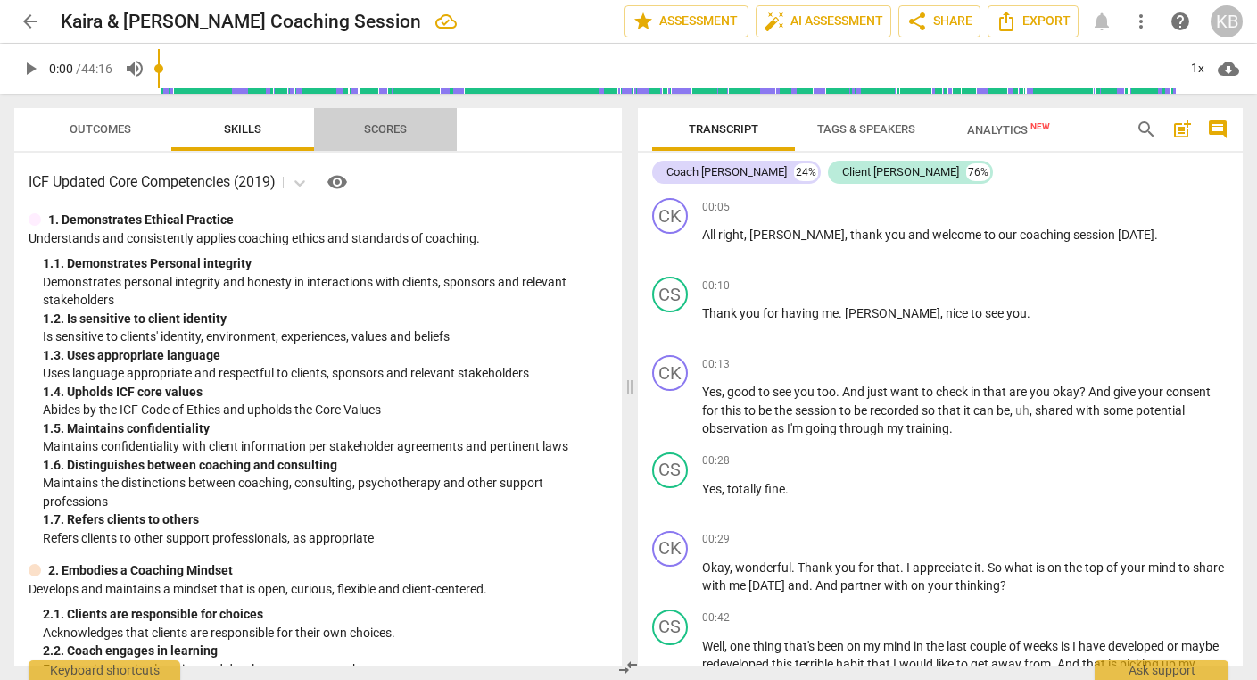
click at [385, 129] on span "Scores" at bounding box center [385, 128] width 43 height 13
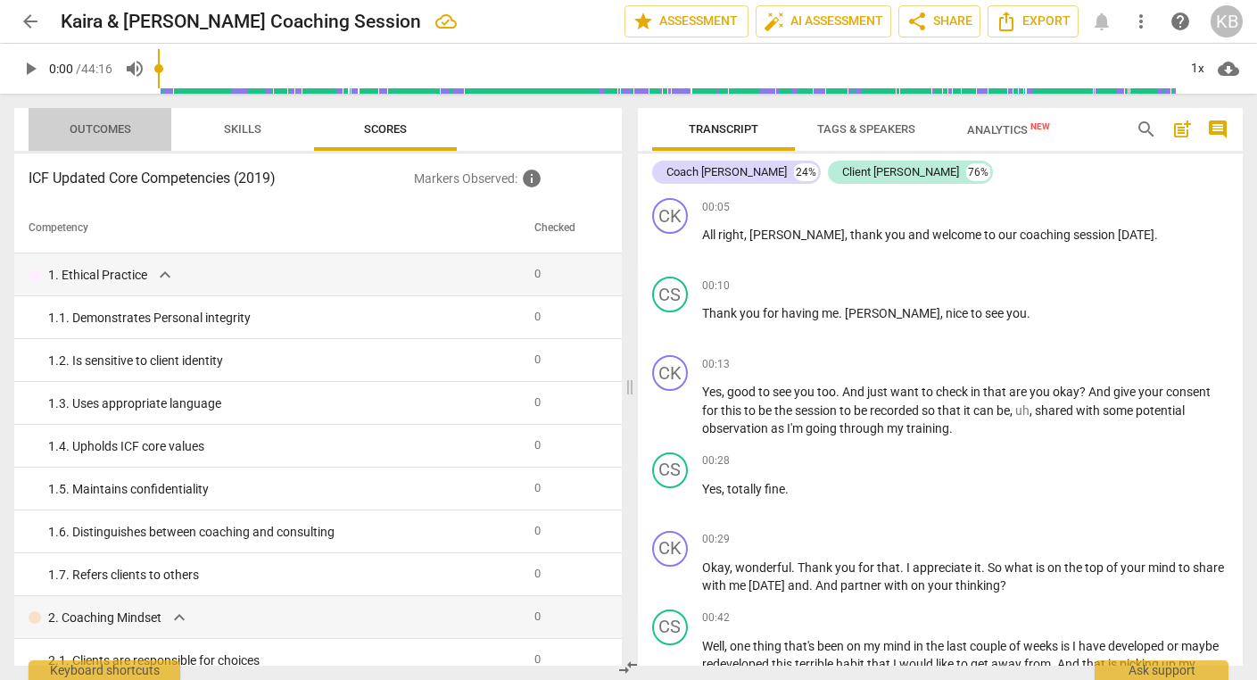
click at [113, 126] on span "Outcomes" at bounding box center [101, 128] width 62 height 13
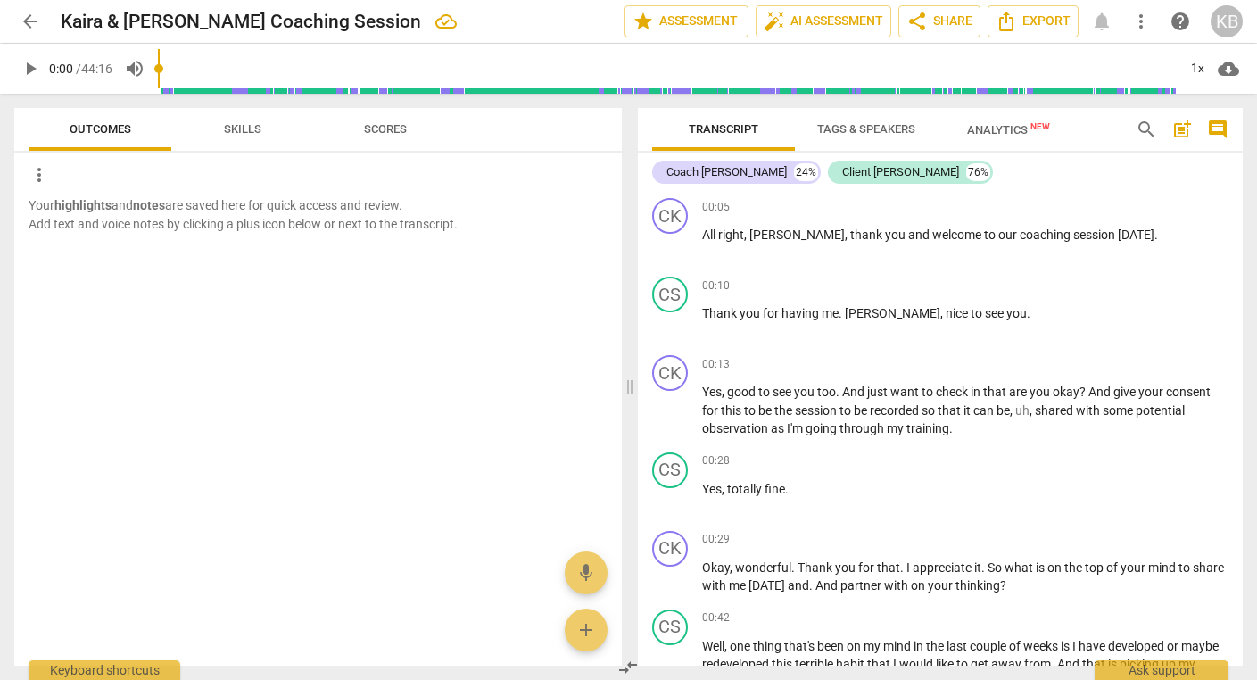
click at [243, 131] on span "Skills" at bounding box center [242, 128] width 37 height 13
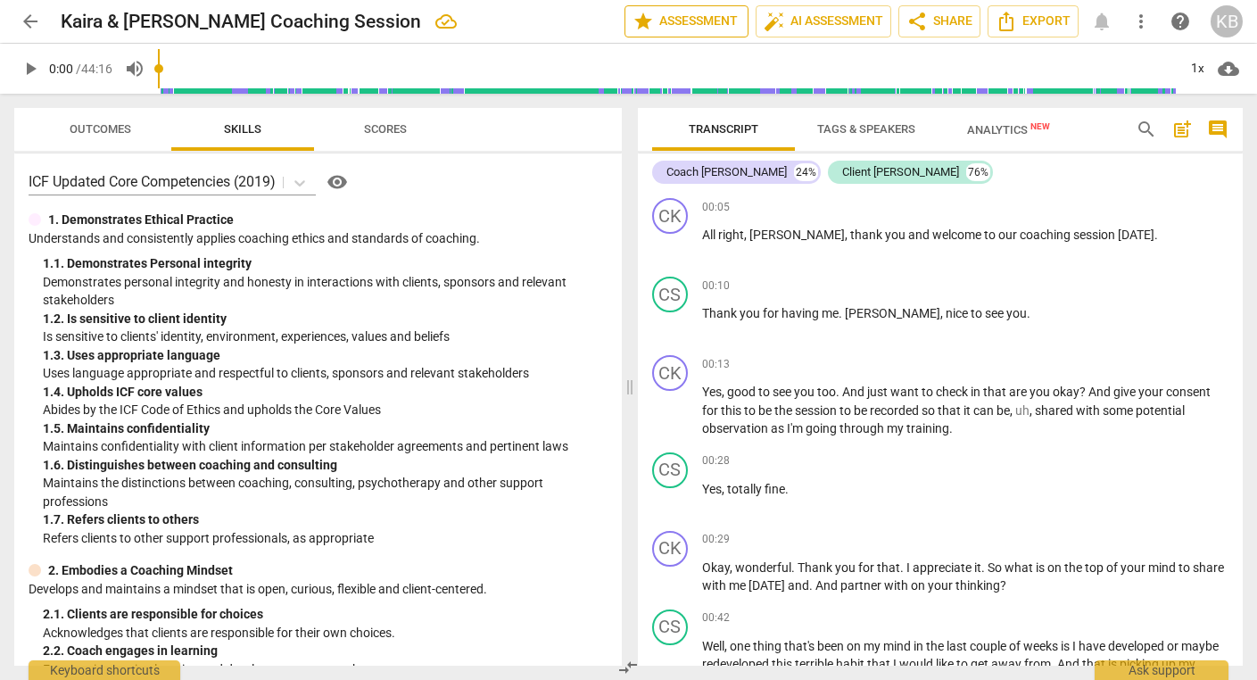
click at [675, 22] on span "star Assessment" at bounding box center [686, 21] width 108 height 21
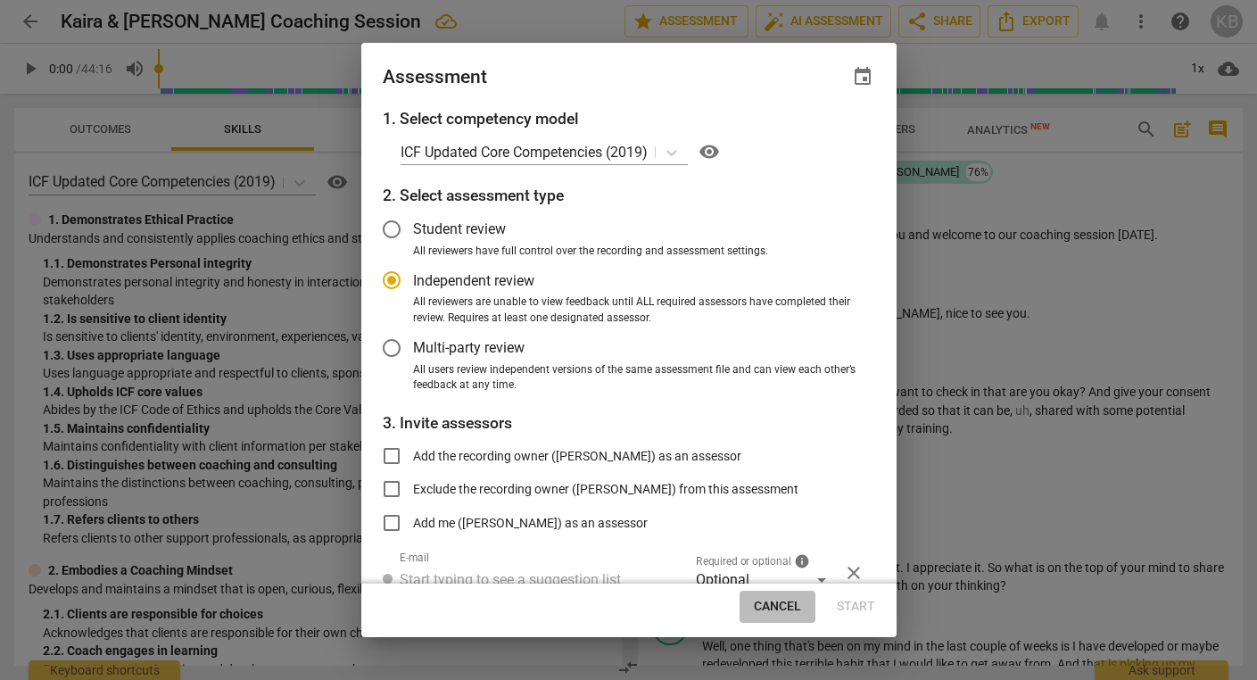
click at [771, 603] on span "Cancel" at bounding box center [777, 607] width 47 height 18
radio input "false"
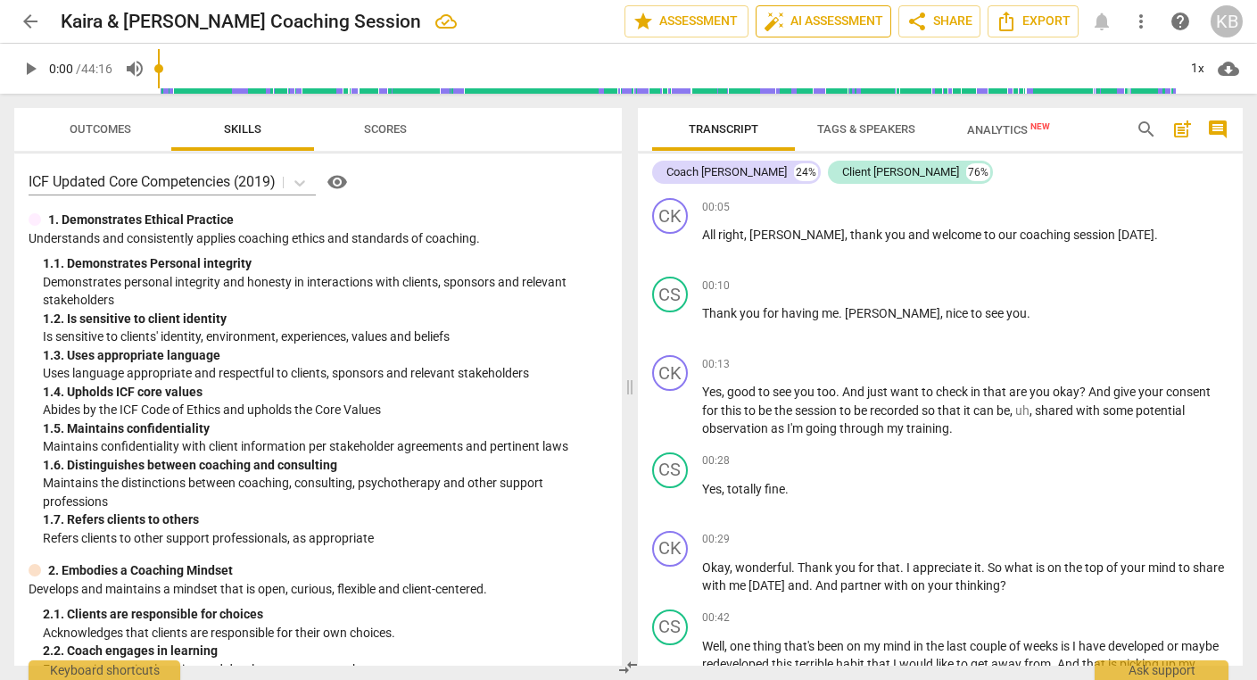
click at [810, 22] on span "auto_fix_high AI Assessment" at bounding box center [823, 21] width 120 height 21
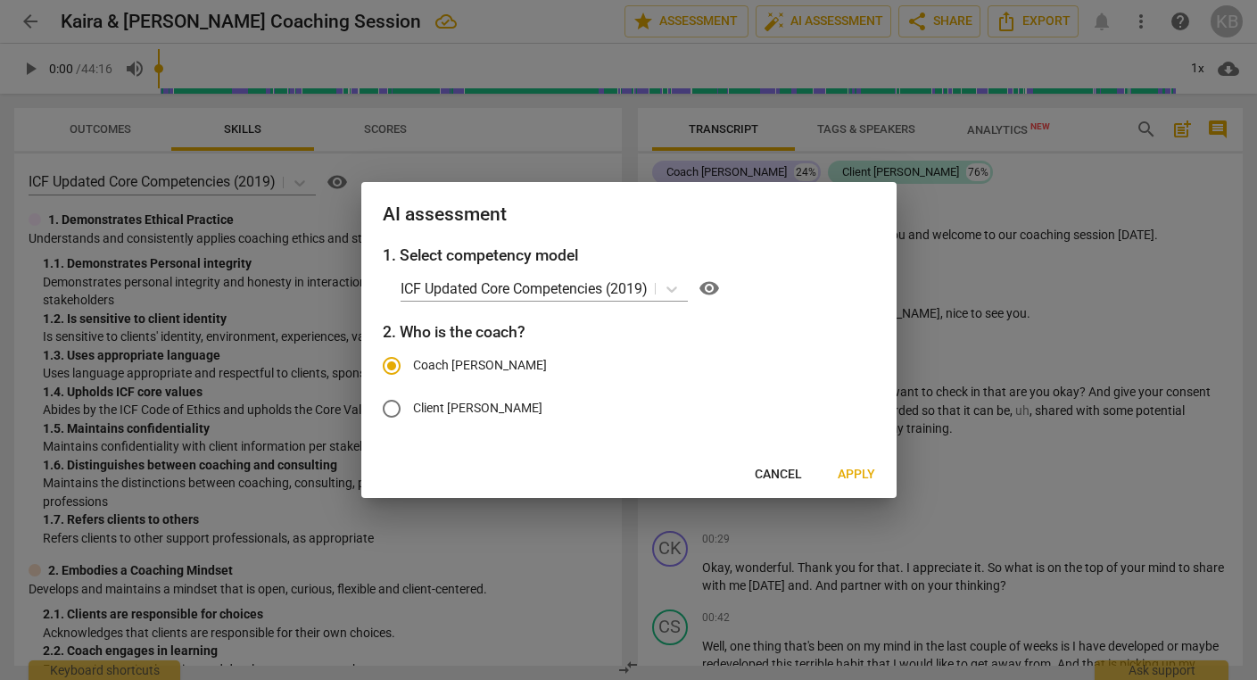
click at [851, 473] on span "Apply" at bounding box center [855, 475] width 37 height 18
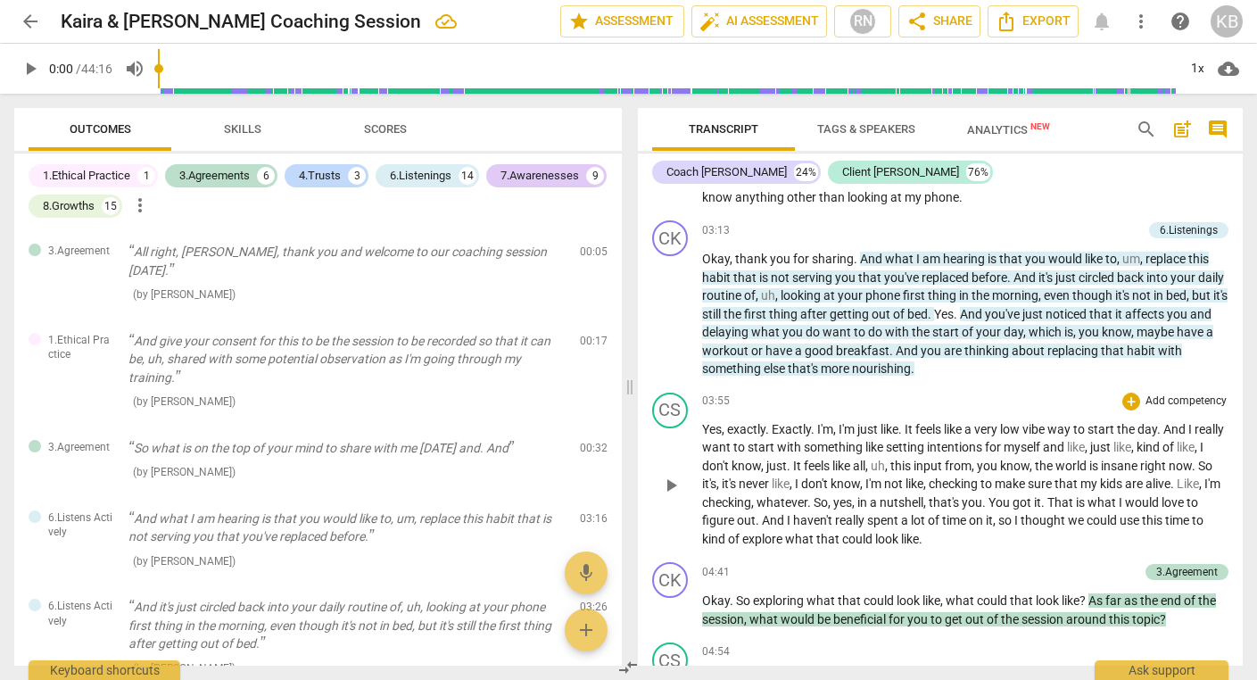
scroll to position [820, 0]
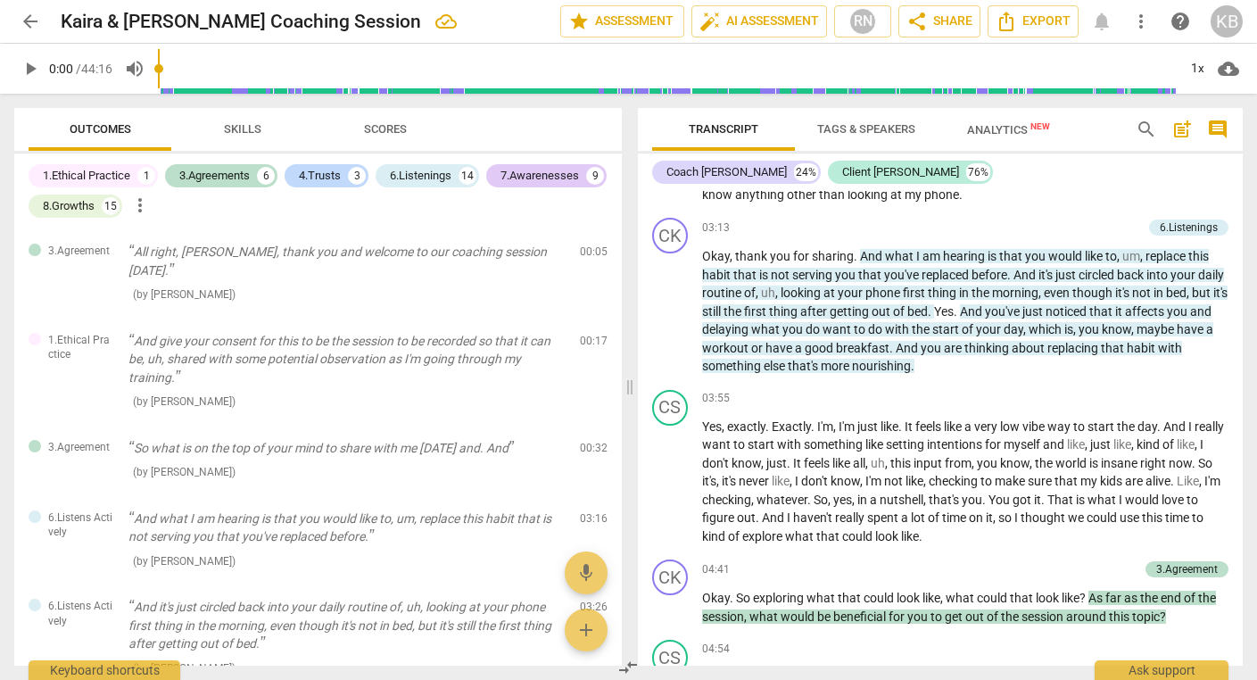
click at [380, 121] on span "Scores" at bounding box center [385, 130] width 86 height 24
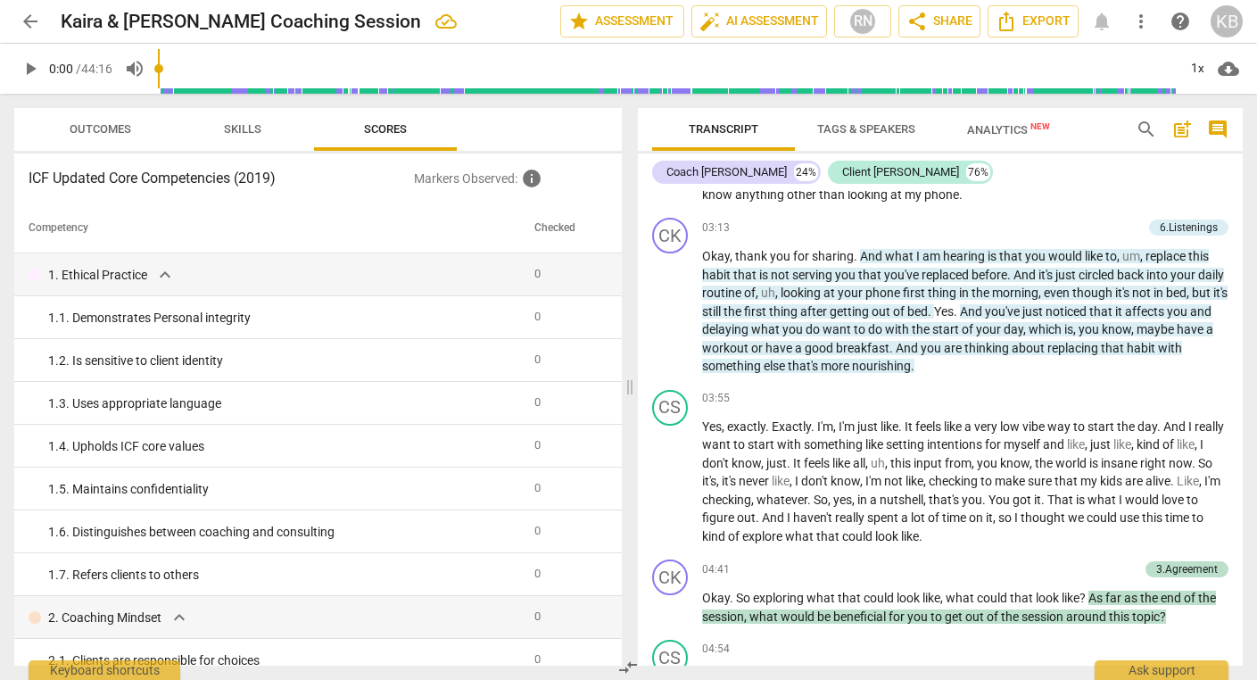
scroll to position [0, 0]
click at [251, 122] on span "Skills" at bounding box center [242, 128] width 37 height 13
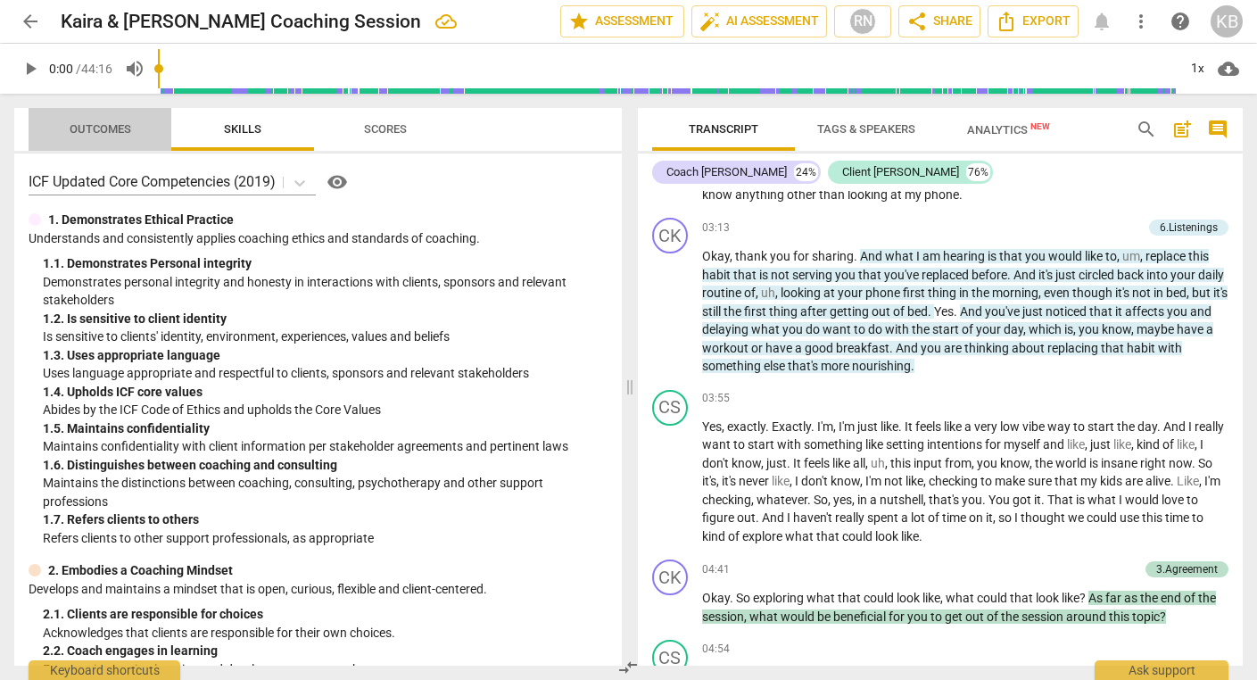
click at [97, 132] on span "Outcomes" at bounding box center [101, 128] width 62 height 13
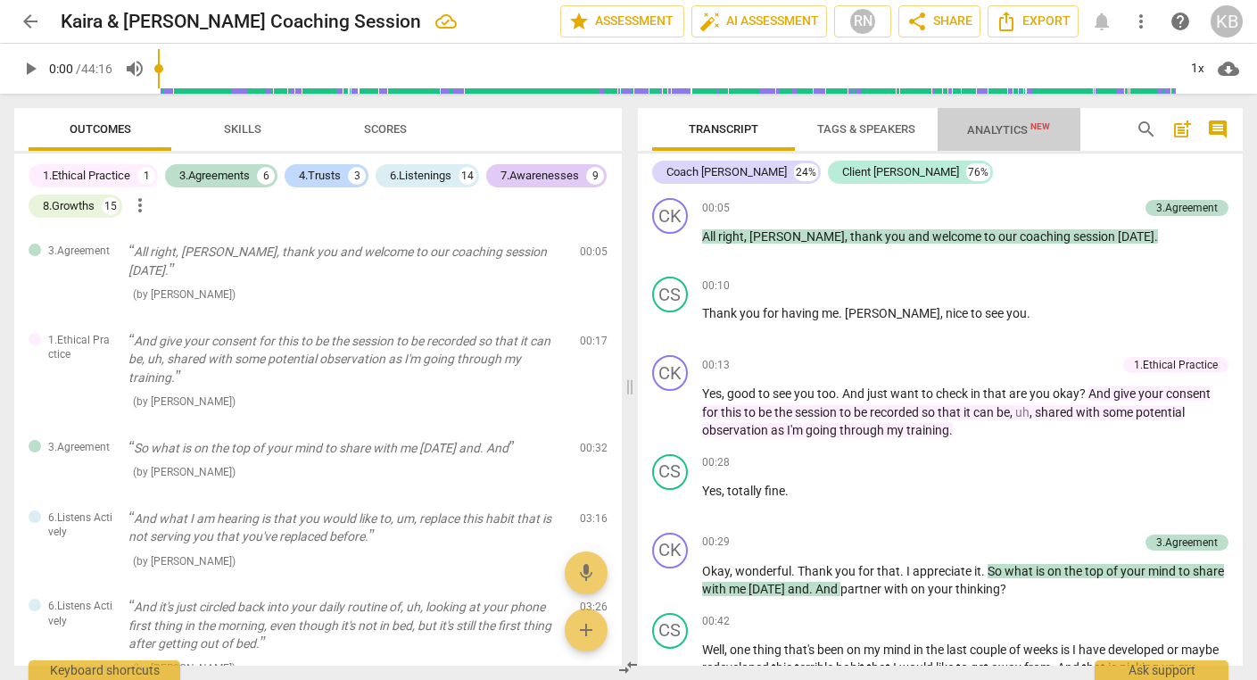
click at [984, 134] on span "Analytics New" at bounding box center [1008, 129] width 83 height 13
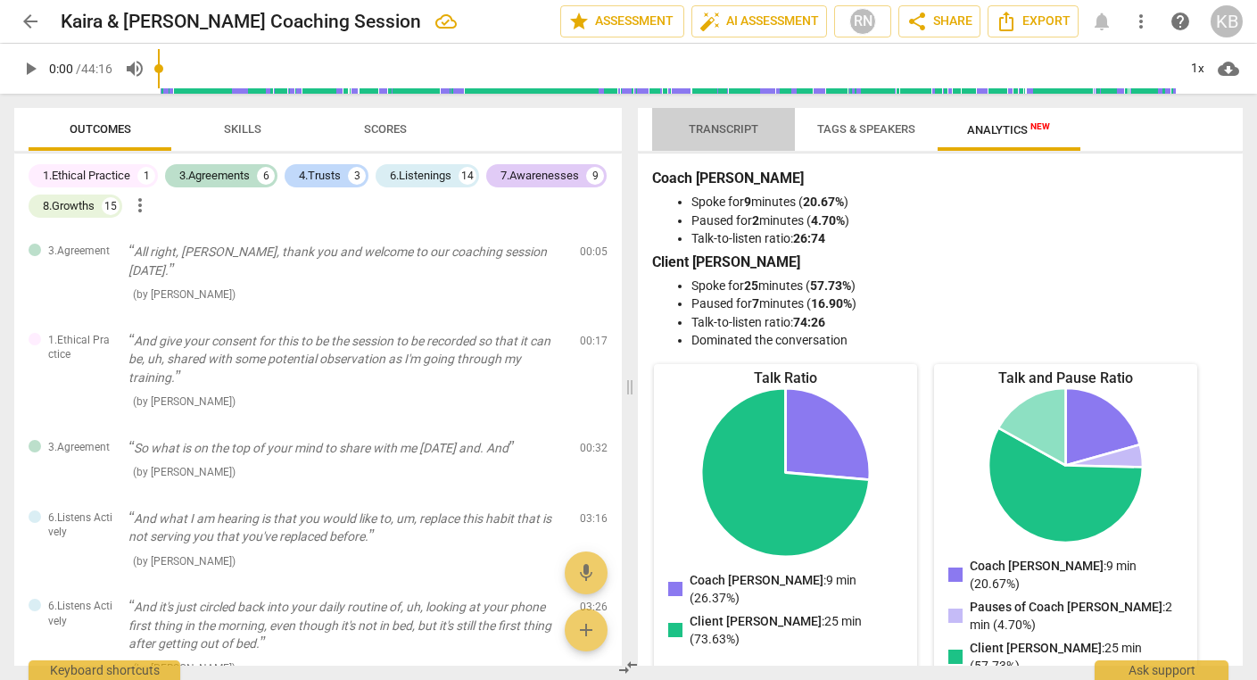
click at [733, 129] on span "Transcript" at bounding box center [724, 128] width 70 height 13
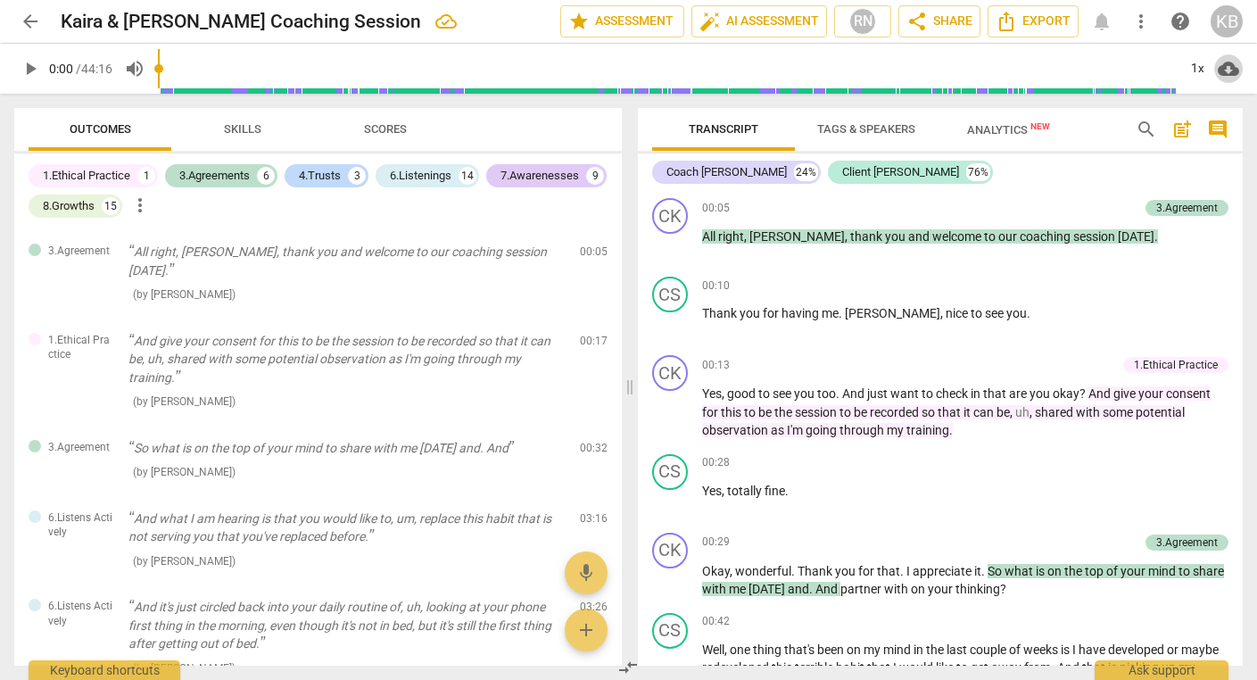
click at [1229, 69] on span "cloud_download" at bounding box center [1227, 68] width 21 height 21
click at [1187, 67] on li "Download audio" at bounding box center [1177, 68] width 132 height 43
